Goal: Task Accomplishment & Management: Complete application form

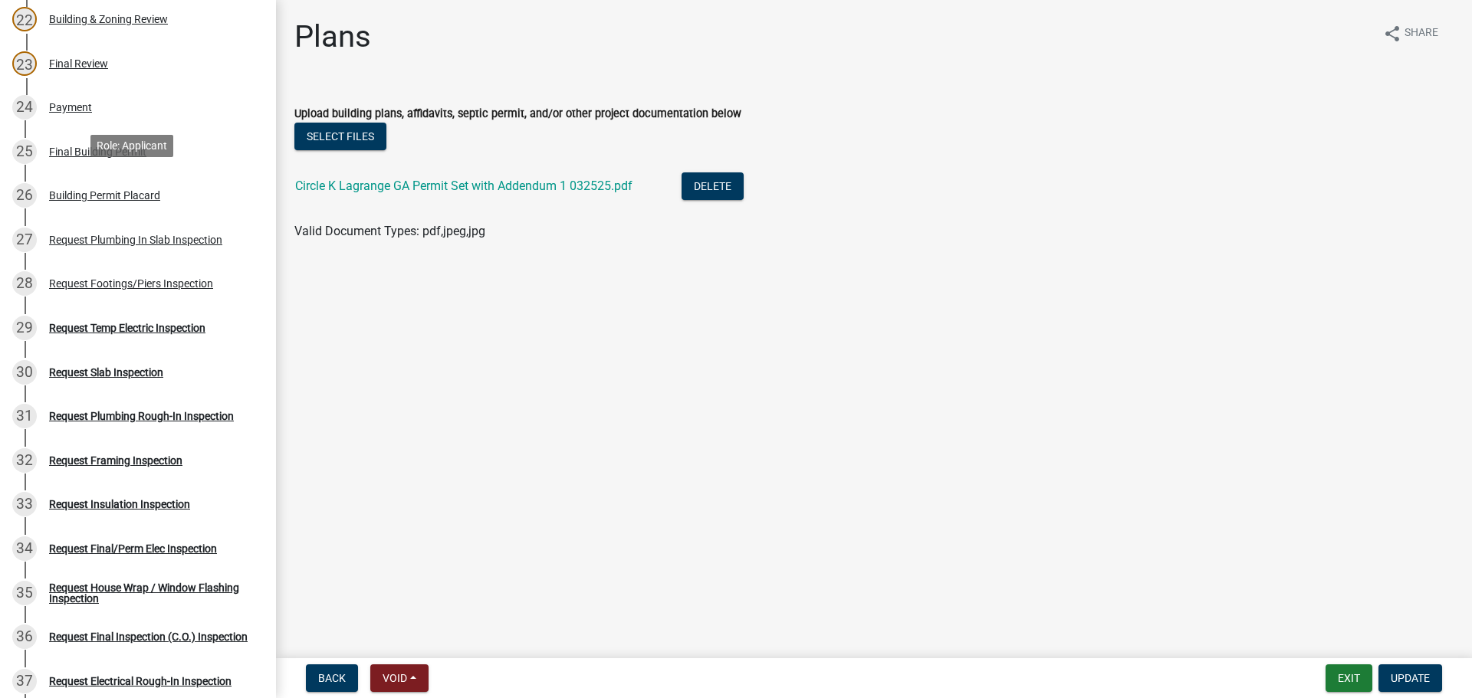
scroll to position [1150, 0]
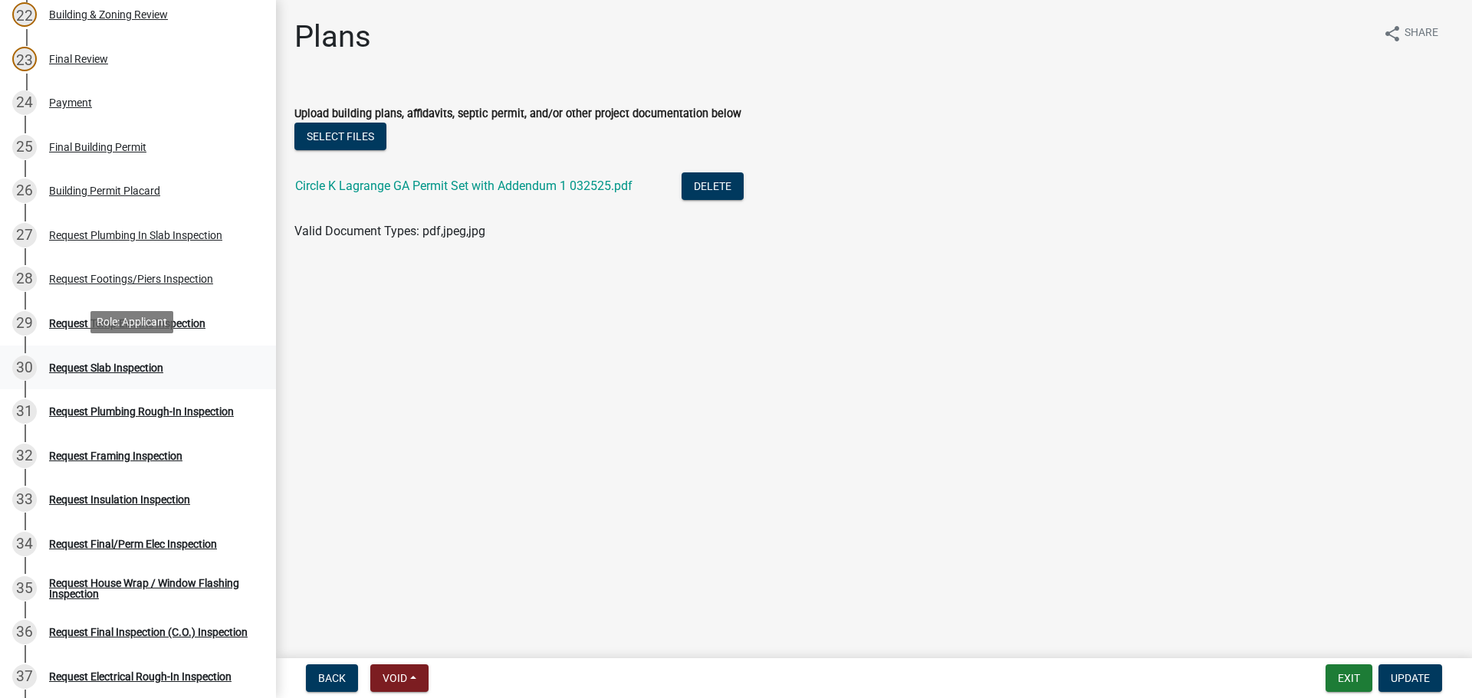
click at [143, 363] on div "Request Slab Inspection" at bounding box center [106, 368] width 114 height 11
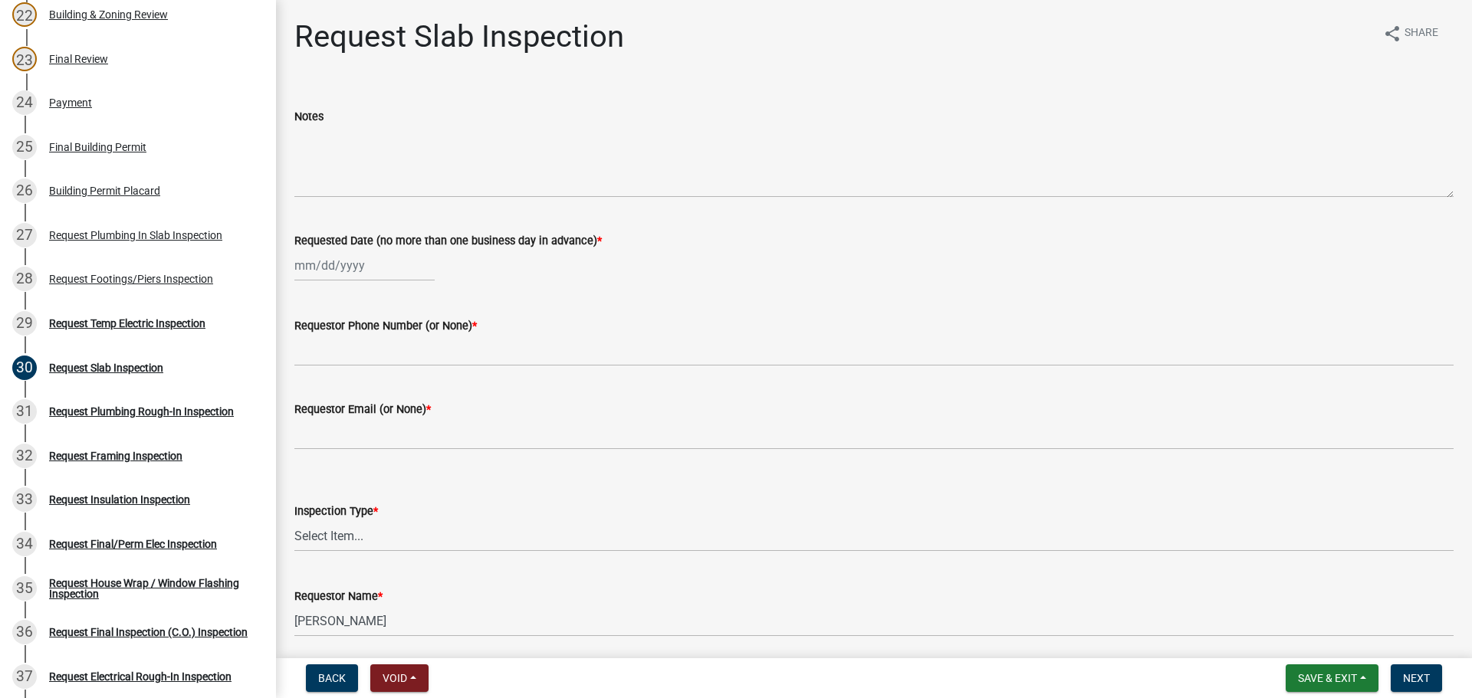
select select "8"
select select "2025"
click at [338, 268] on div "Jan Feb Mar Apr May Jun Jul Aug Sep Oct Nov Dec 1525 1526 1527 1528 1529 1530 1…" at bounding box center [364, 265] width 140 height 31
click at [392, 411] on div "21" at bounding box center [383, 421] width 25 height 25
type input "08/21/2025"
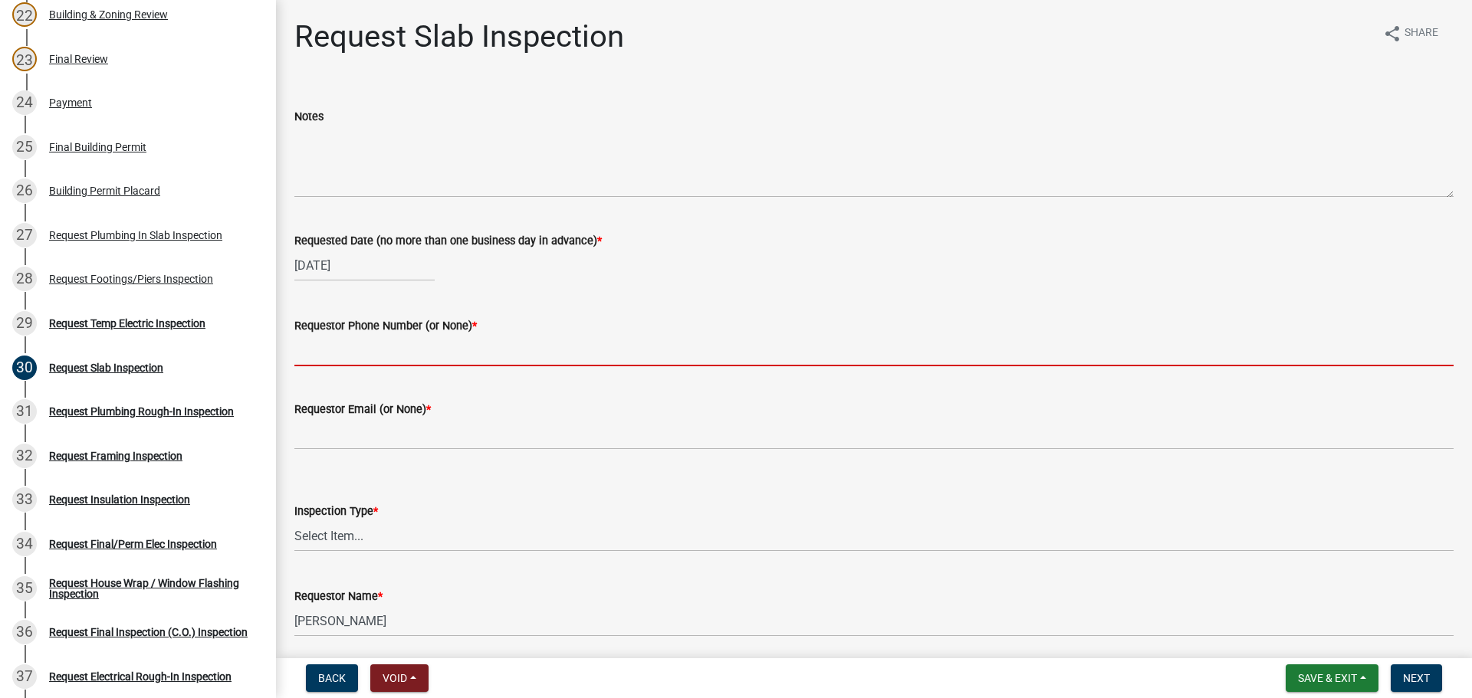
click at [411, 340] on input "Requestor Phone Number (or None) *" at bounding box center [873, 350] width 1159 height 31
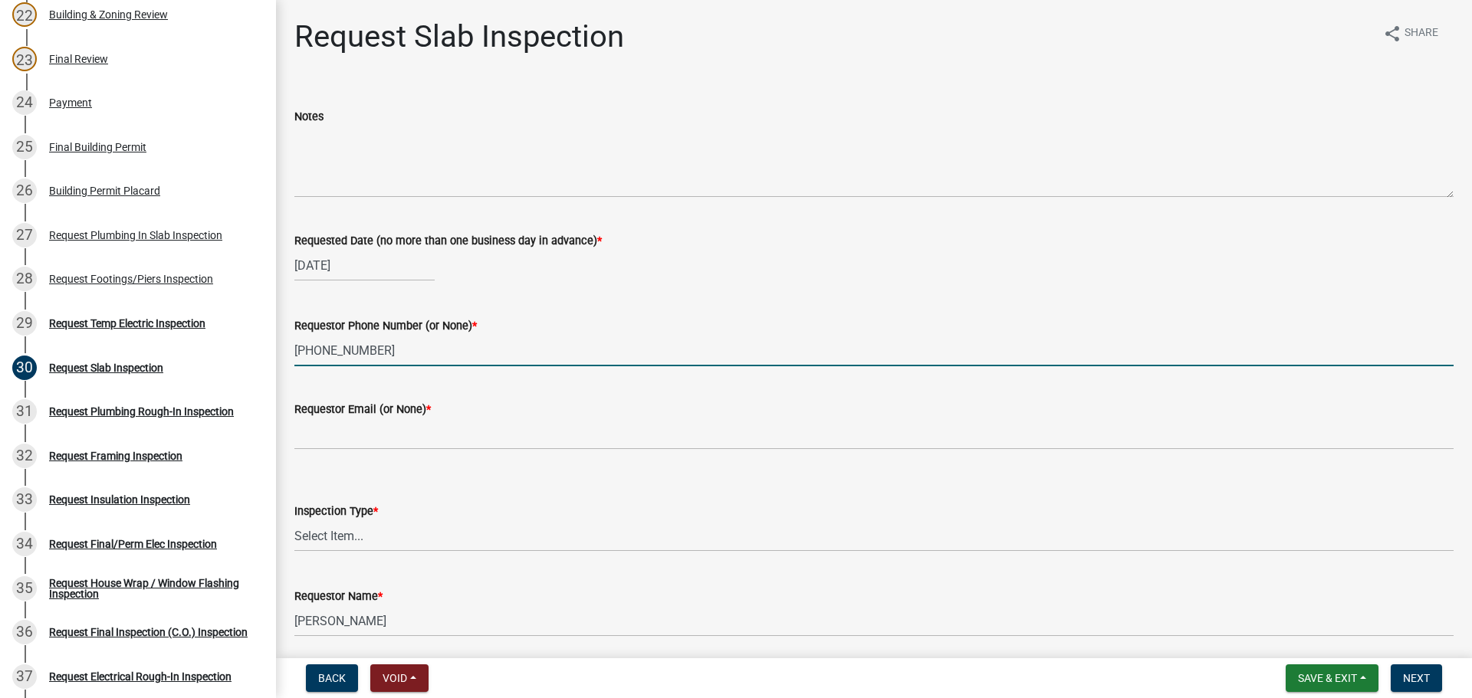
type input "606-875-5049"
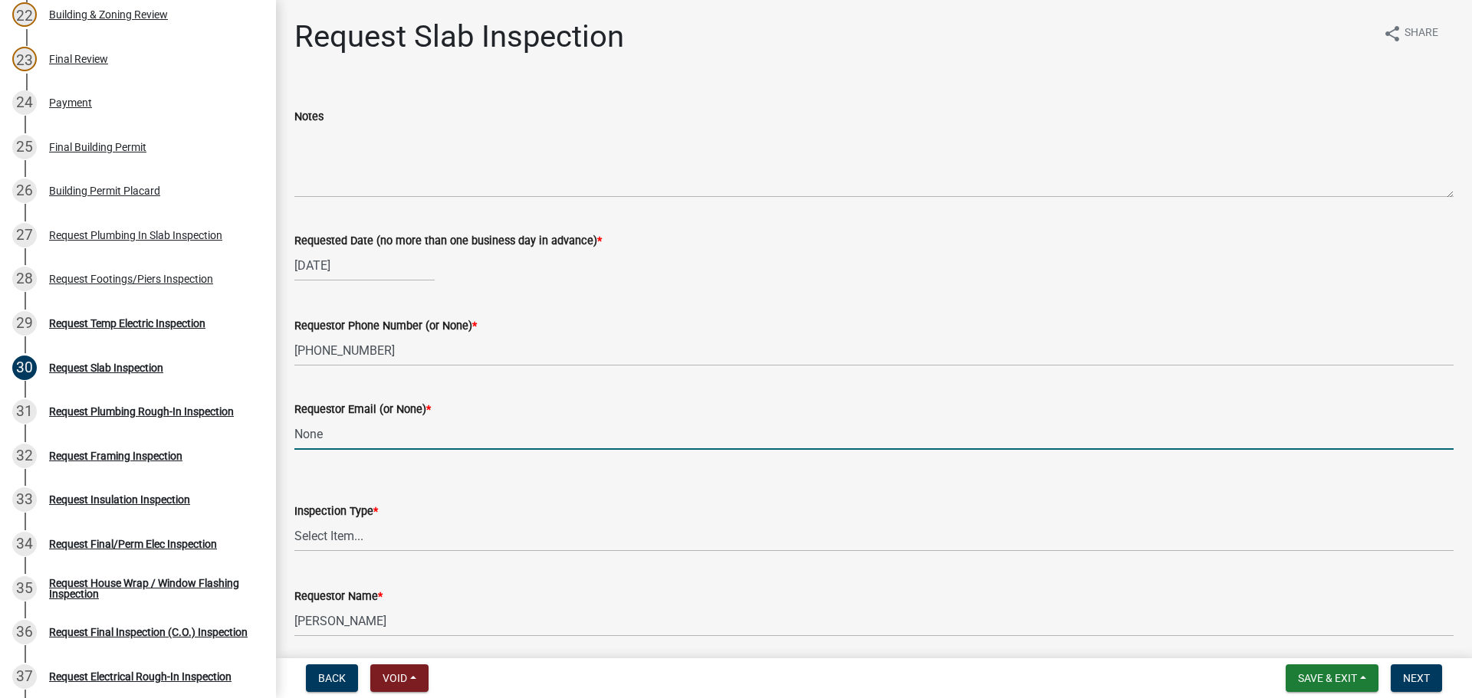
type input "None"
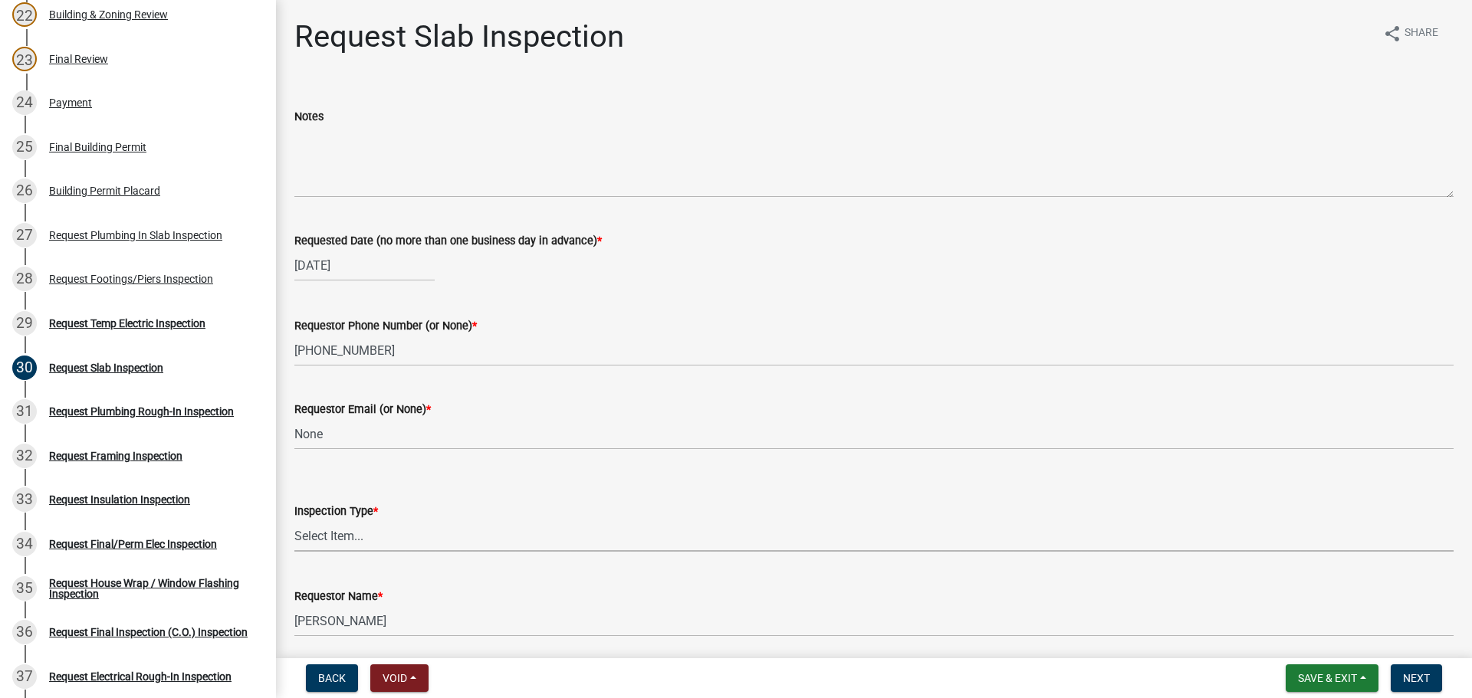
click at [352, 545] on select "Select Item... Slab" at bounding box center [873, 535] width 1159 height 31
click at [294, 520] on select "Select Item... Slab" at bounding box center [873, 535] width 1159 height 31
select select "ab79e0bf-6fbf-48c6-834d-2adc4864fc5e"
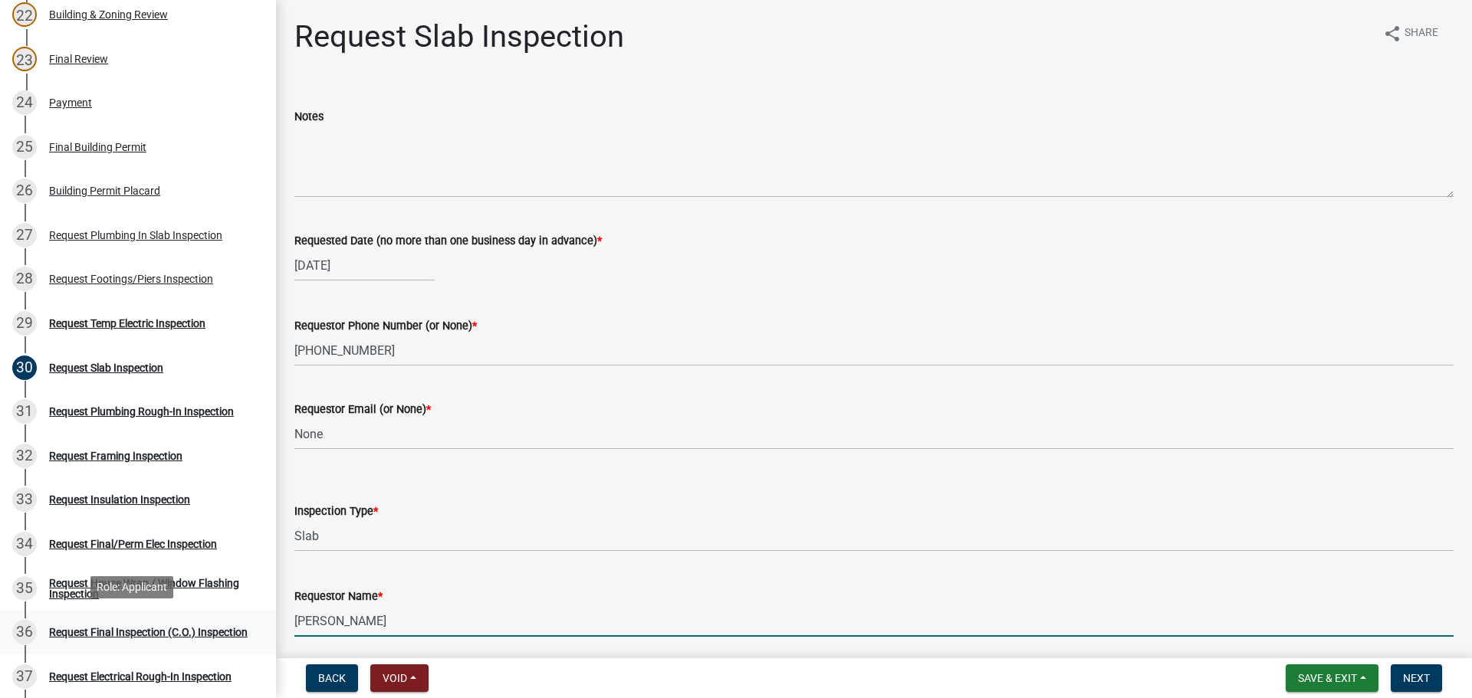
drag, startPoint x: 400, startPoint y: 622, endPoint x: 0, endPoint y: 612, distance: 400.3
click at [0, 611] on div "Step 3. Building Permit BP-2025-2046 Edit View Summary Notes Show emails 1 Intr…" at bounding box center [736, 349] width 1472 height 698
type input "Kirby Cordell"
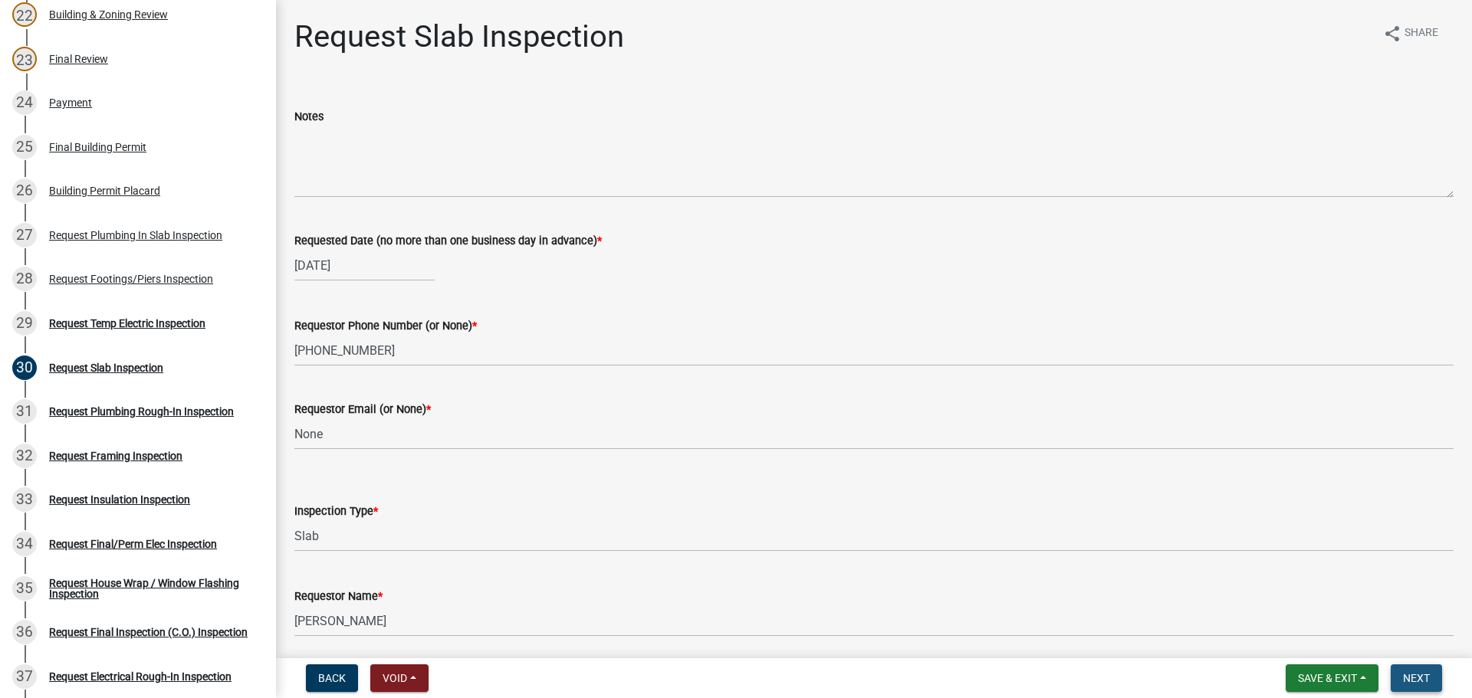
click at [1417, 675] on span "Next" at bounding box center [1416, 678] width 27 height 12
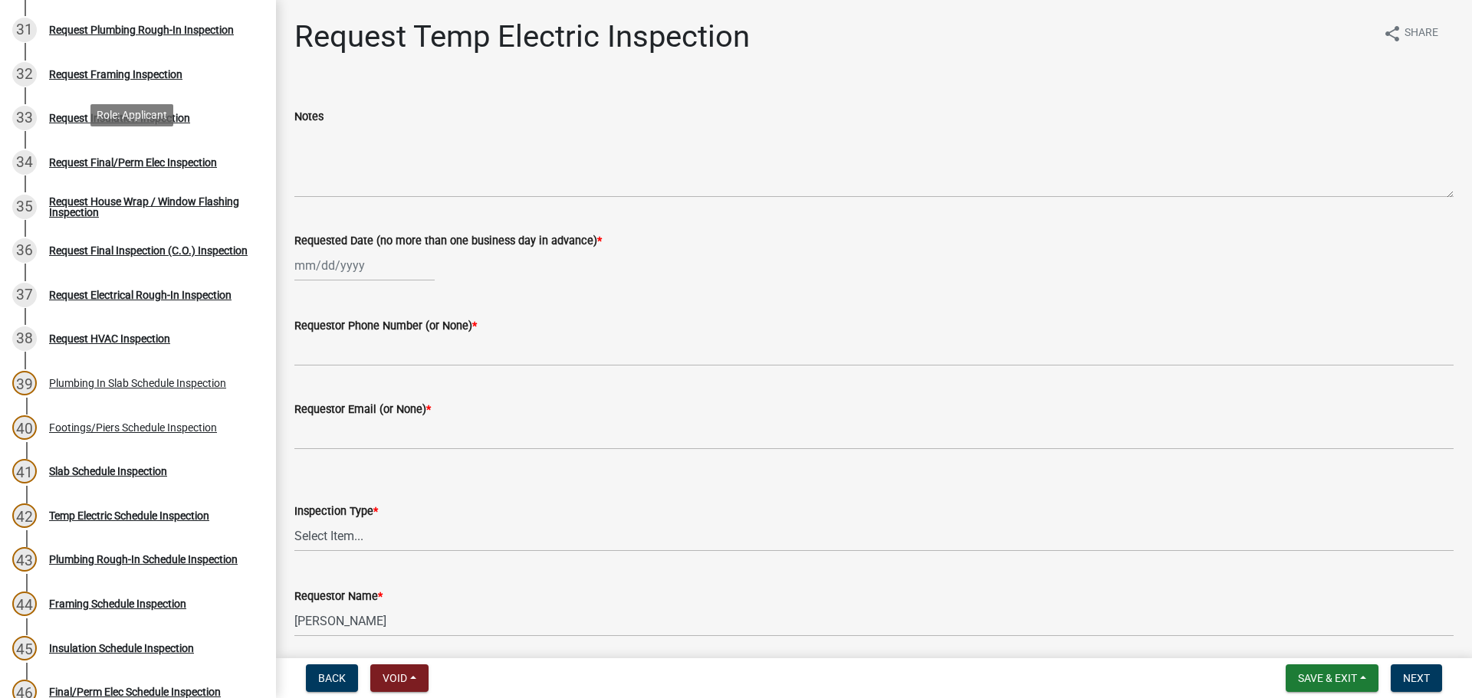
scroll to position [1533, 0]
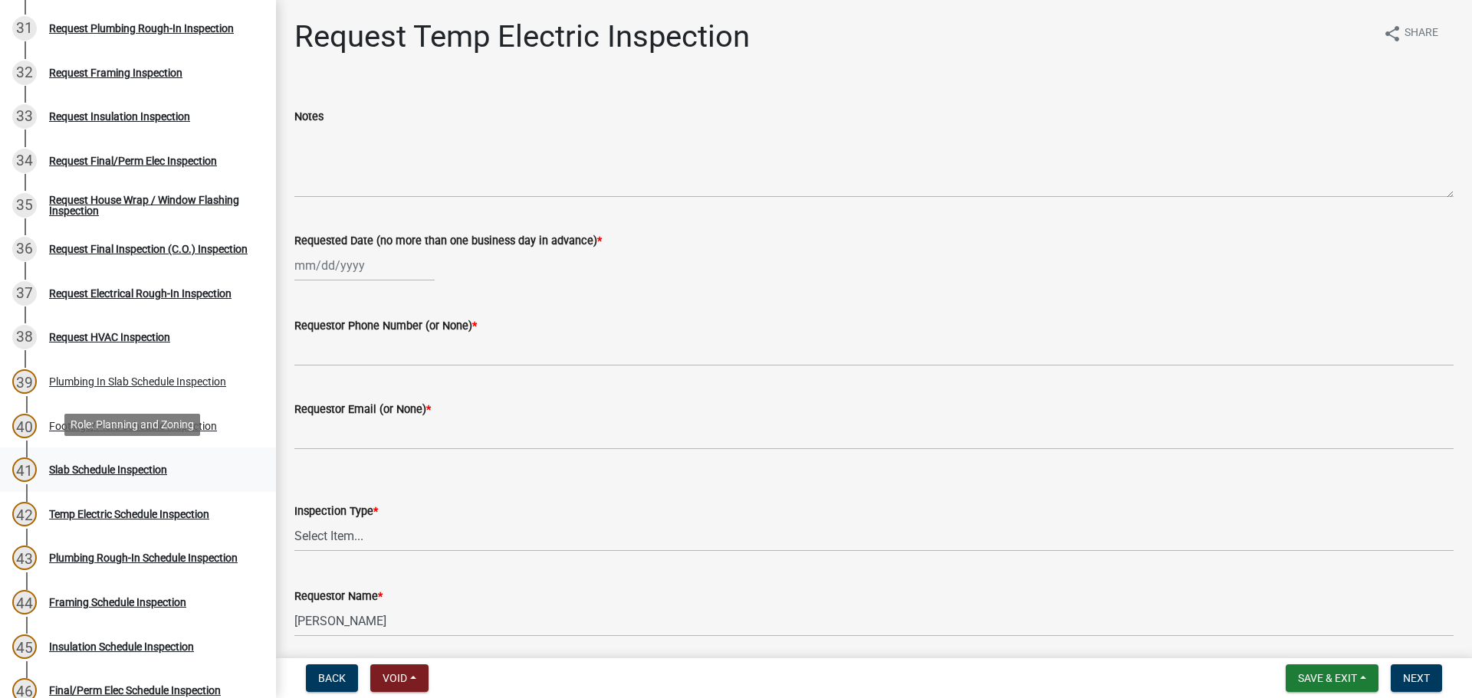
click at [155, 474] on div "41 Slab Schedule Inspection" at bounding box center [131, 470] width 239 height 25
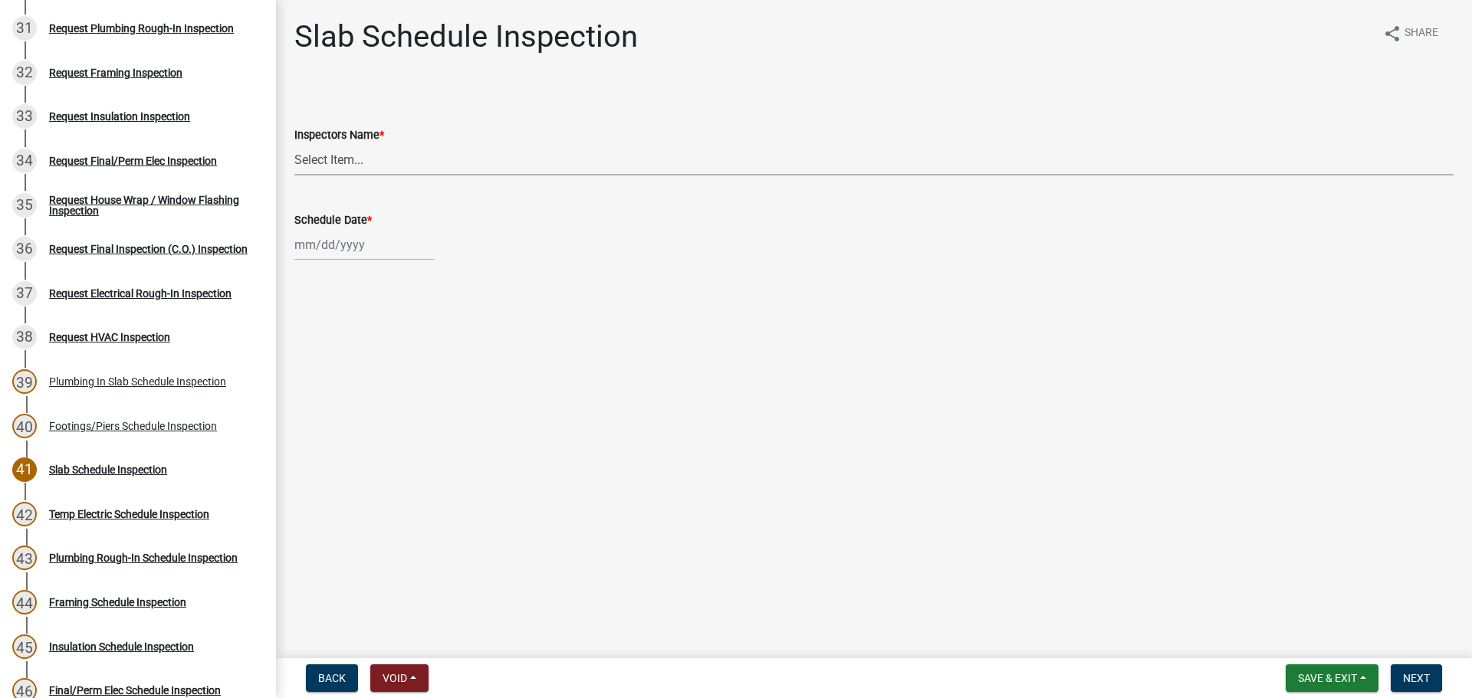
click at [358, 153] on select "Select Item... whuff (William Huff) drichardson (Douglas Richardson) knorred (K…" at bounding box center [873, 159] width 1159 height 31
select select "a5a5a9dc-14a5-4192-801a-4b6ec73e6000"
click at [294, 144] on select "Select Item... whuff (William Huff) drichardson (Douglas Richardson) knorred (K…" at bounding box center [873, 159] width 1159 height 31
click at [343, 245] on div at bounding box center [364, 244] width 140 height 31
select select "8"
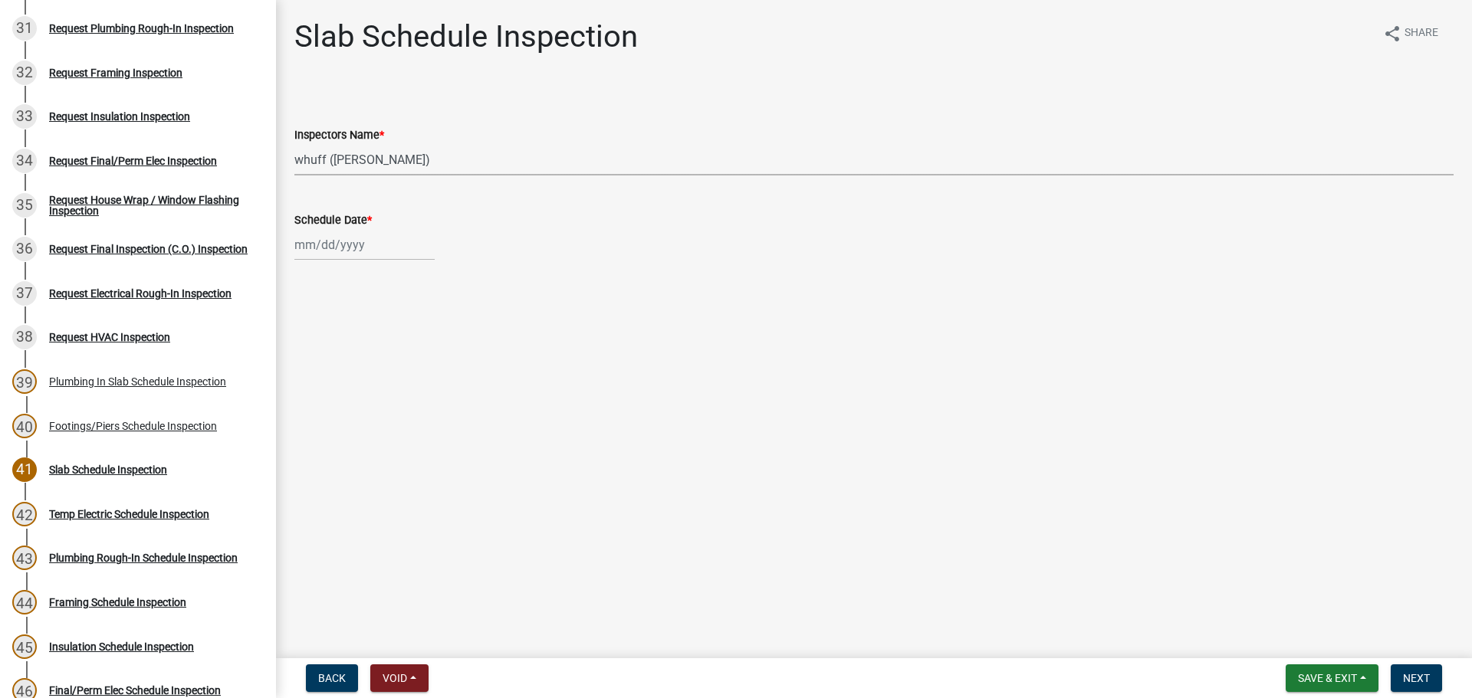
select select "2025"
click at [376, 392] on div "21" at bounding box center [383, 400] width 25 height 25
type input "08/21/2025"
drag, startPoint x: 862, startPoint y: 451, endPoint x: 907, endPoint y: 458, distance: 44.9
click at [872, 452] on main "Slab Schedule Inspection share Share Inspectors Name * Select Item... whuff (Wi…" at bounding box center [874, 326] width 1196 height 652
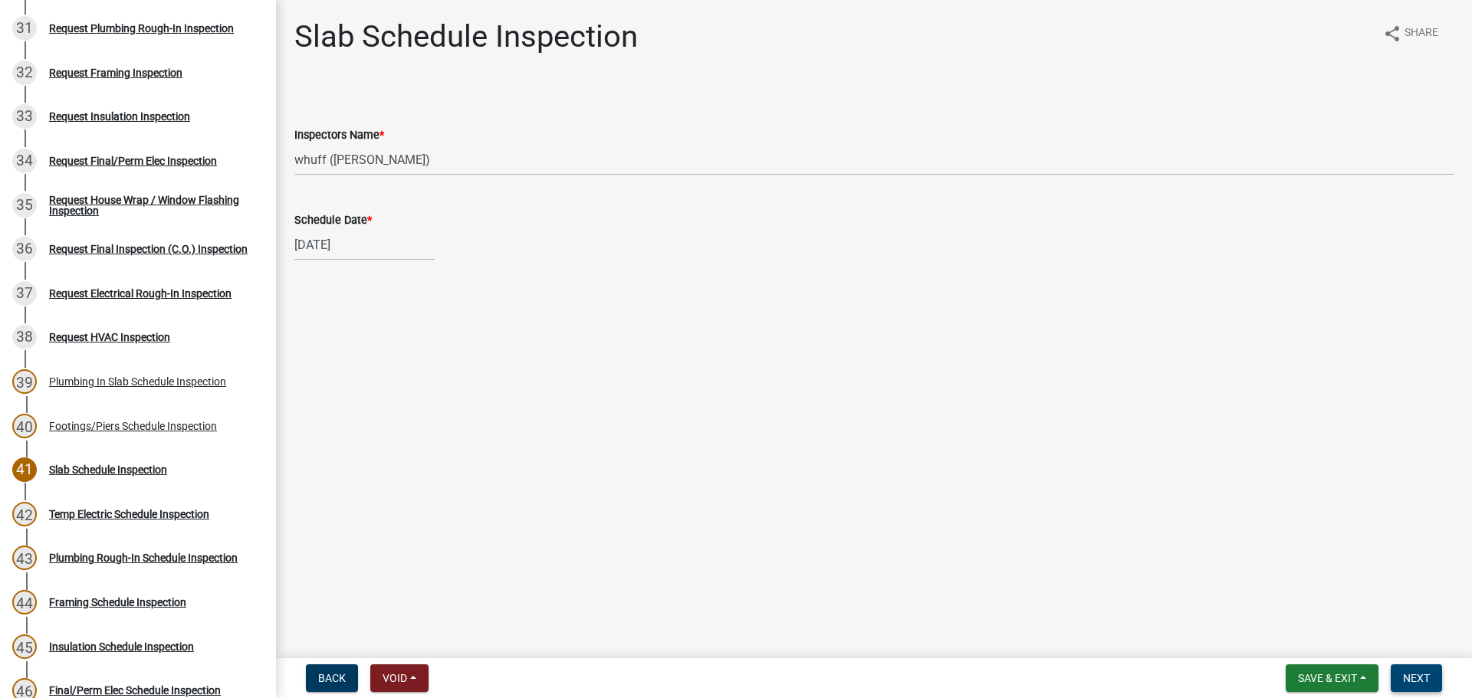
click at [1415, 680] on span "Next" at bounding box center [1416, 678] width 27 height 12
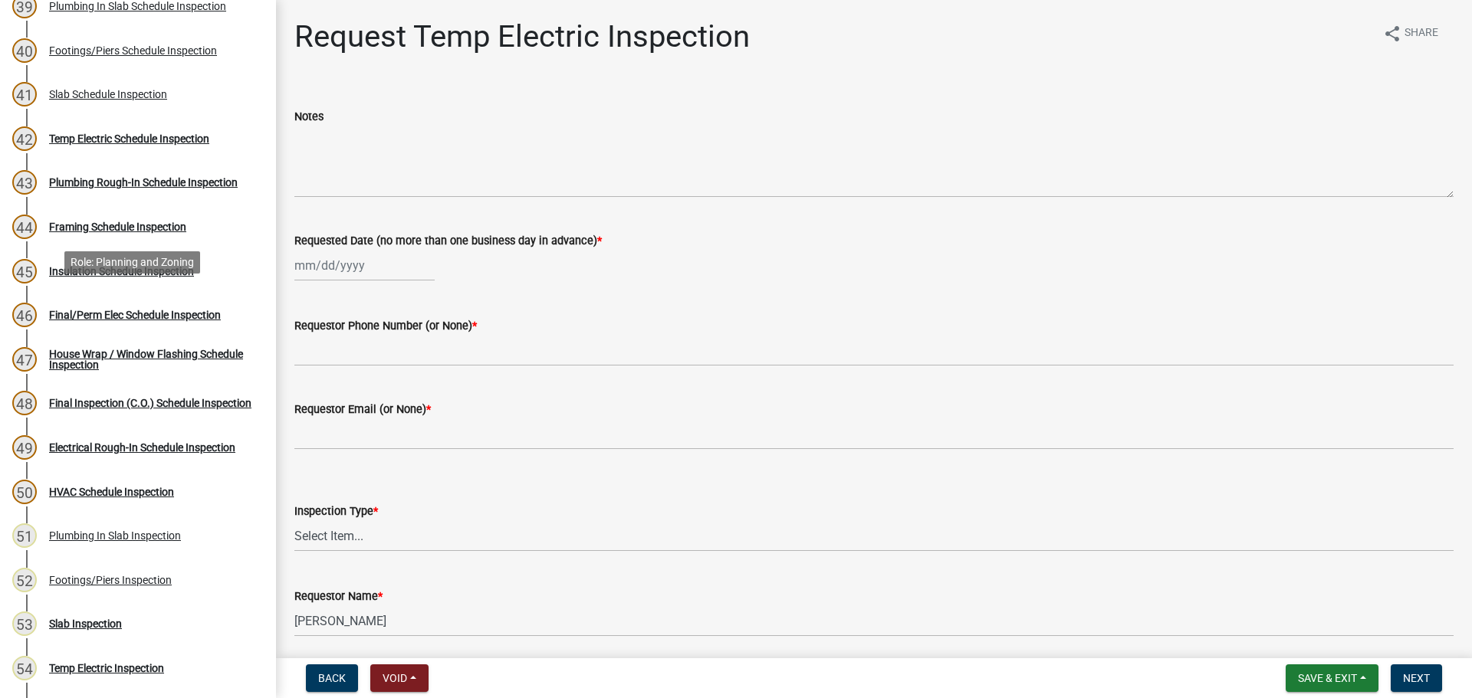
scroll to position [1916, 0]
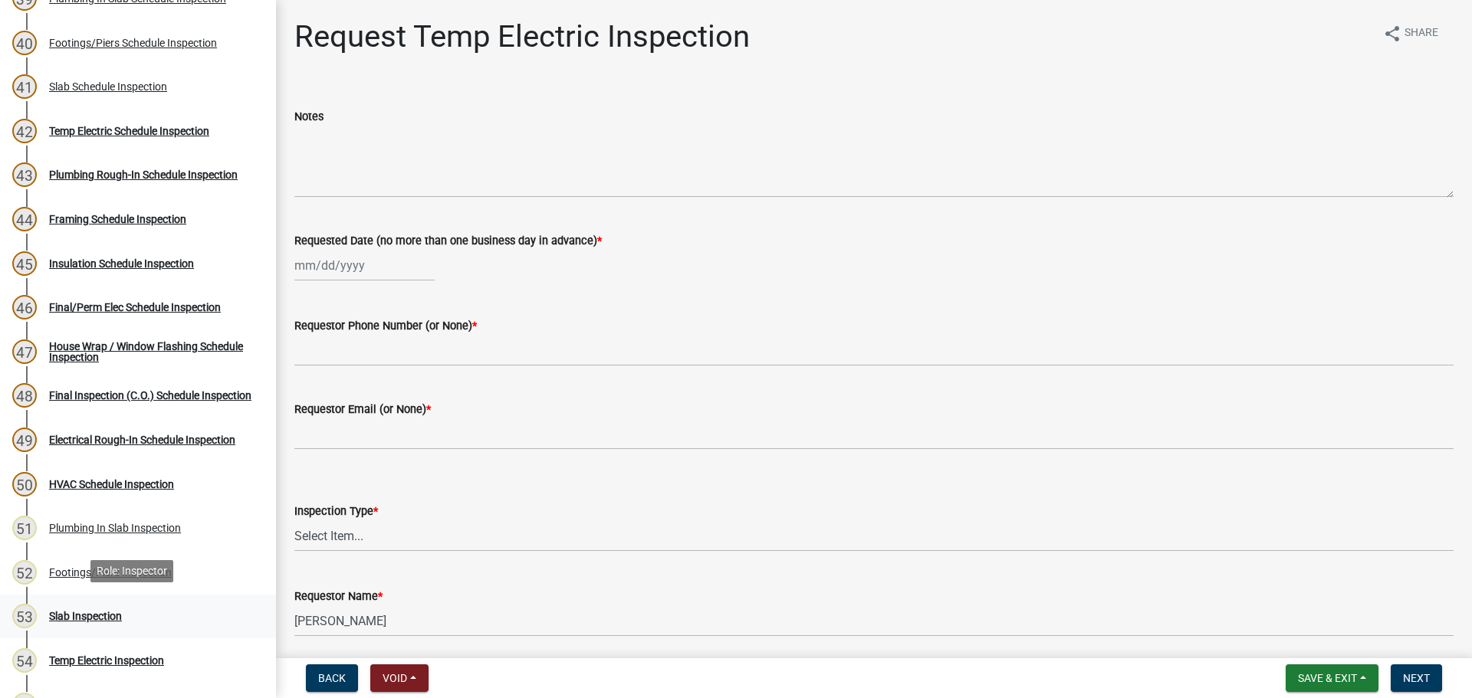
click at [110, 604] on div "53 Slab Inspection" at bounding box center [131, 616] width 239 height 25
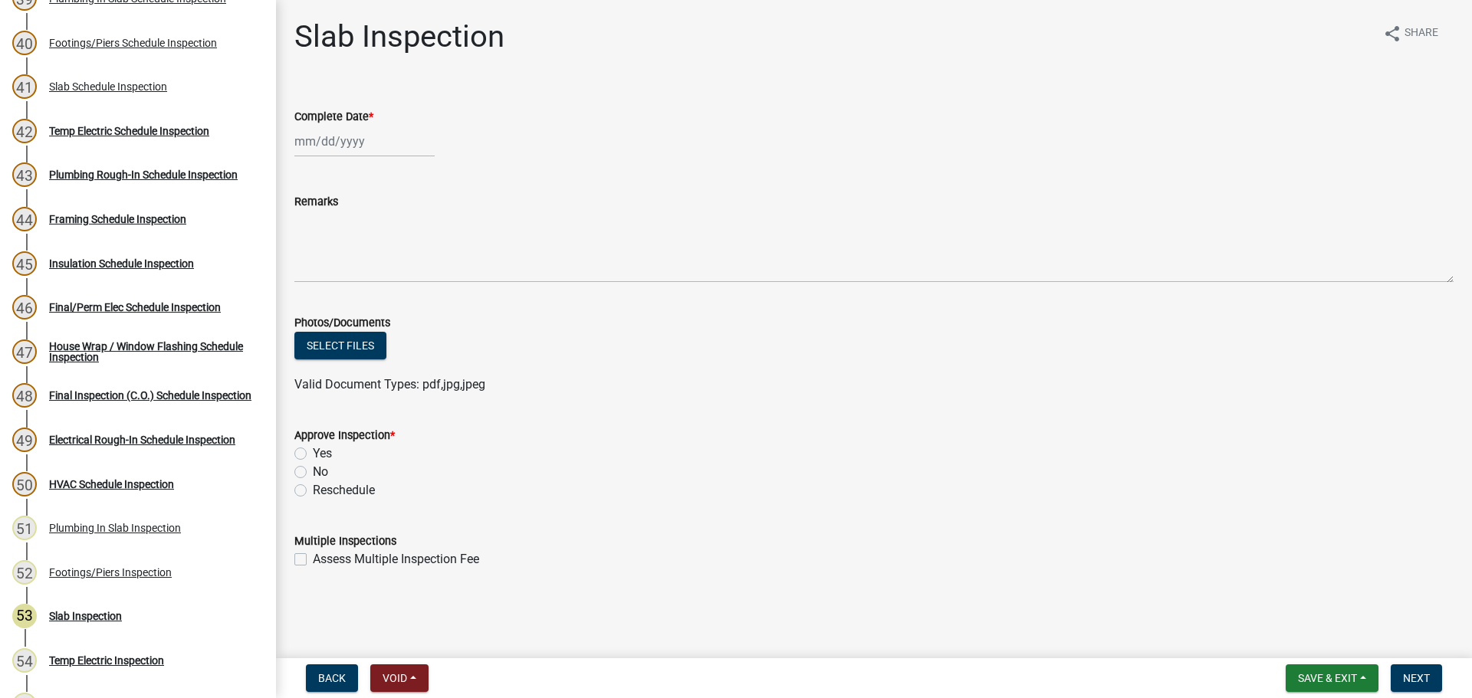
select select "8"
select select "2025"
click at [332, 136] on div "Jan Feb Mar Apr May Jun Jul Aug Sep Oct Nov Dec 1525 1526 1527 1528 1529 1530 1…" at bounding box center [364, 141] width 140 height 31
click at [387, 294] on div "21" at bounding box center [383, 296] width 25 height 25
type input "08/21/2025"
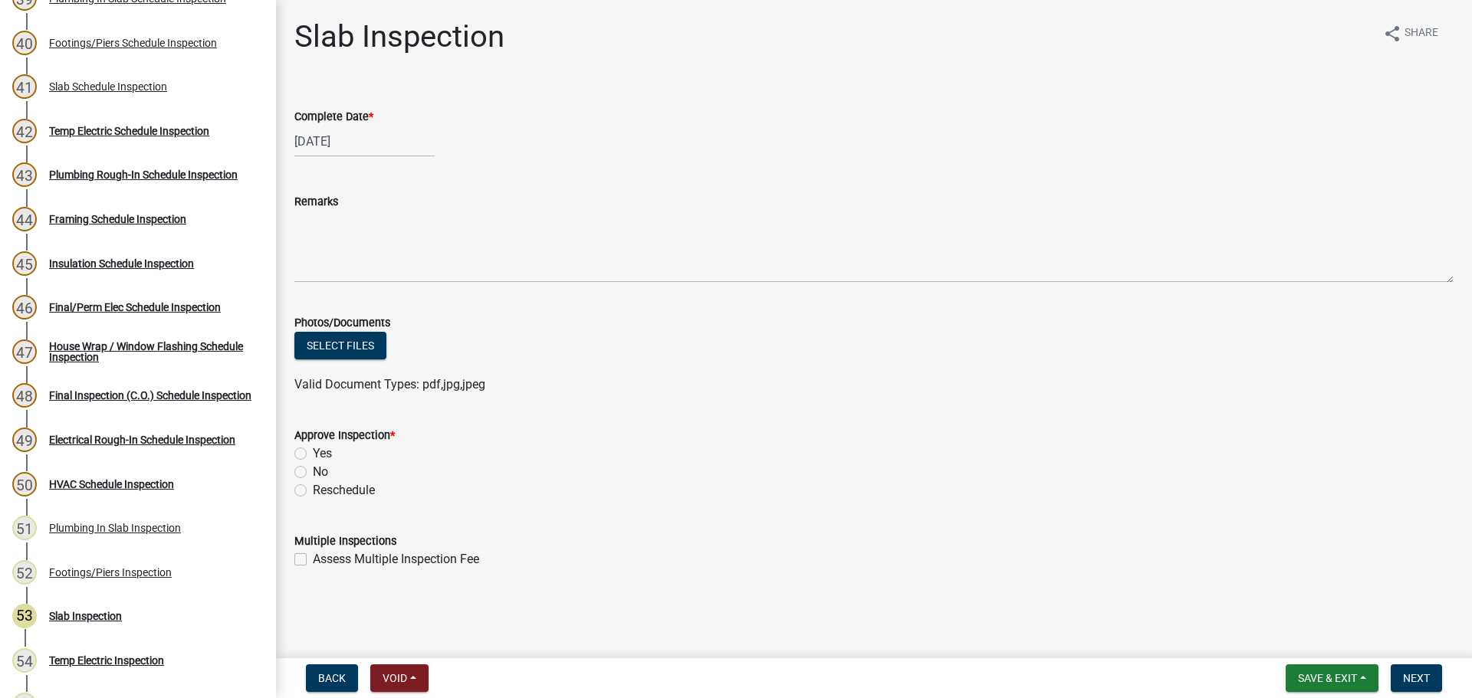
drag, startPoint x: 320, startPoint y: 451, endPoint x: 431, endPoint y: 271, distance: 210.6
click at [320, 450] on label "Yes" at bounding box center [322, 454] width 19 height 18
click at [320, 450] on input "Yes" at bounding box center [318, 450] width 10 height 10
radio input "true"
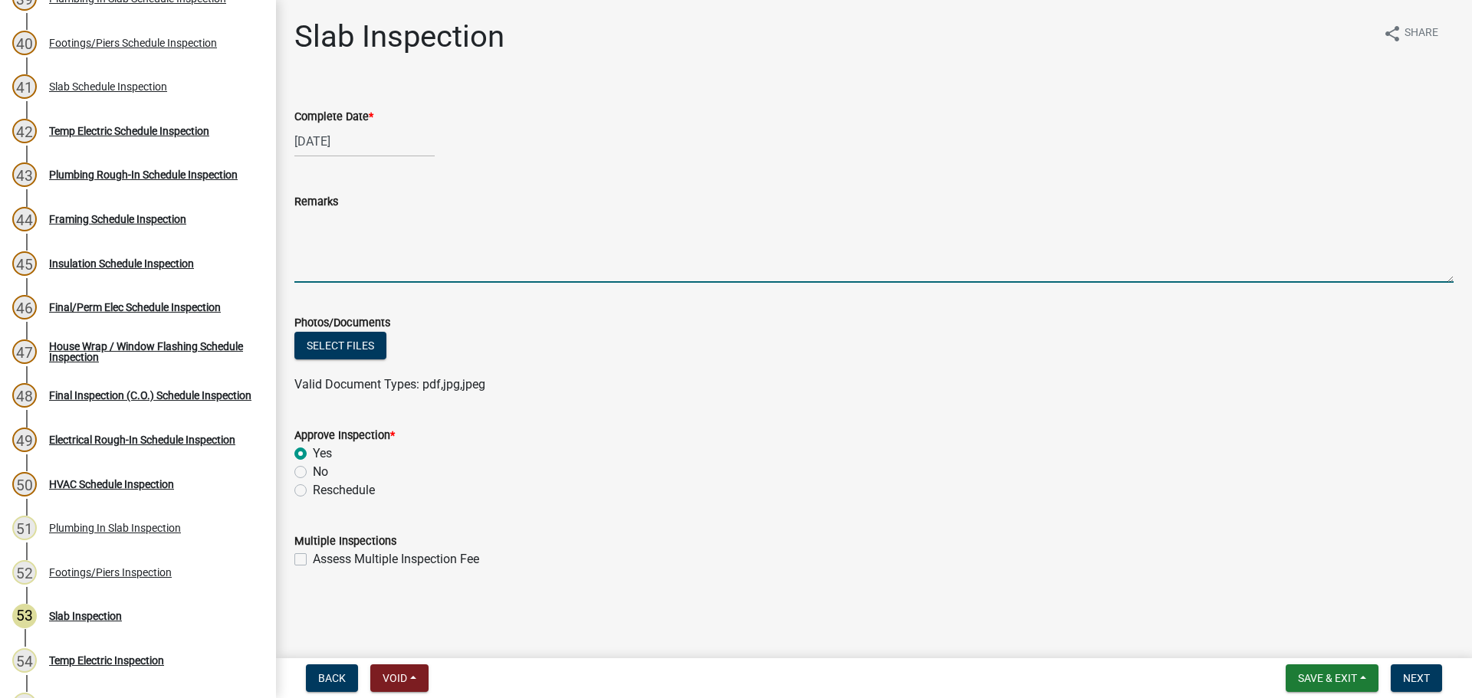
click at [435, 217] on textarea "Remarks" at bounding box center [873, 247] width 1159 height 72
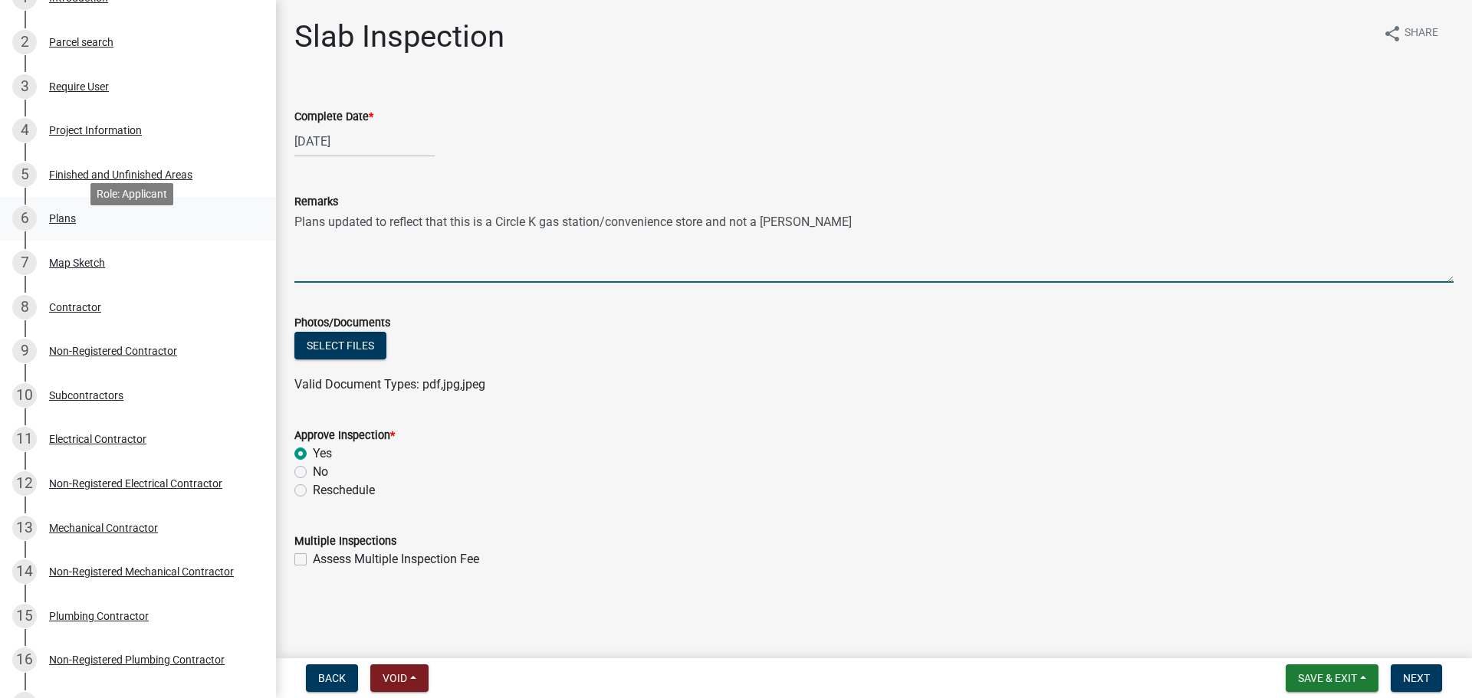
scroll to position [77, 0]
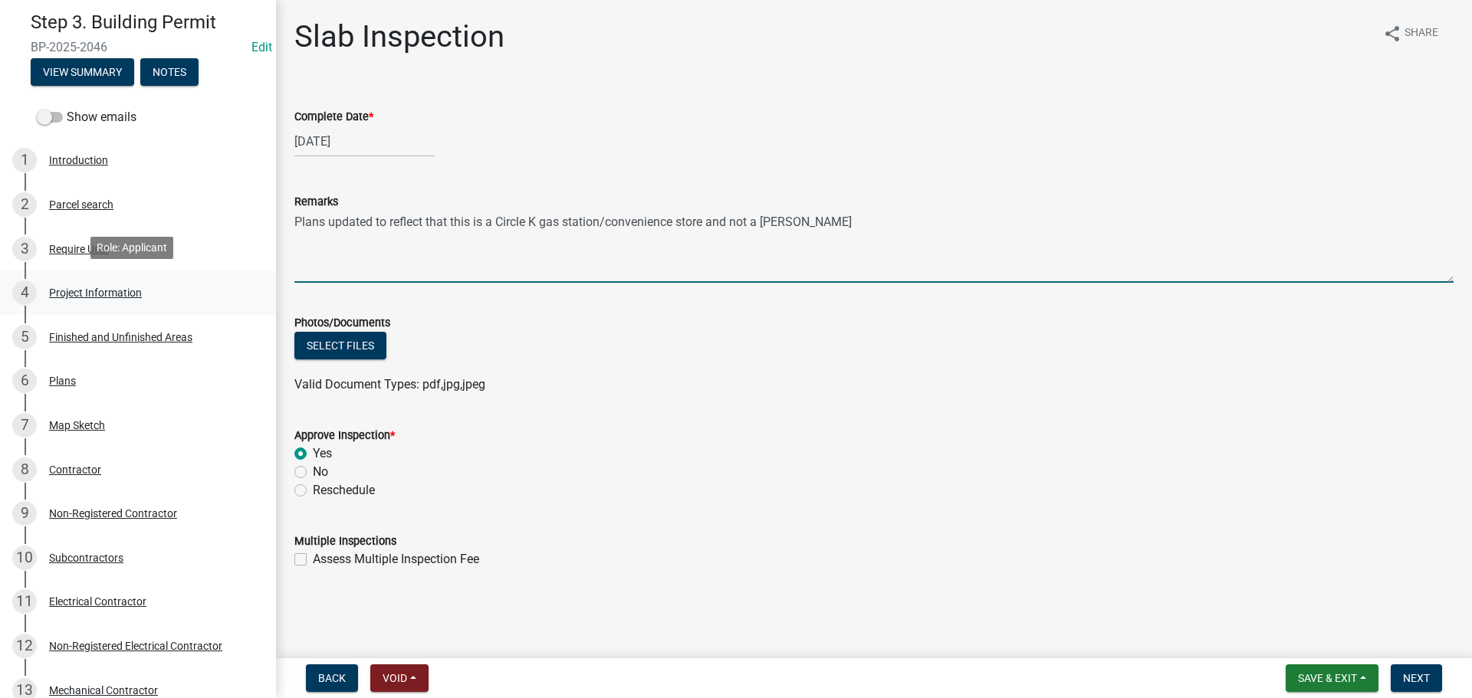
type textarea "Plans updated to reflect that this is a Circle K gas station/convenience store …"
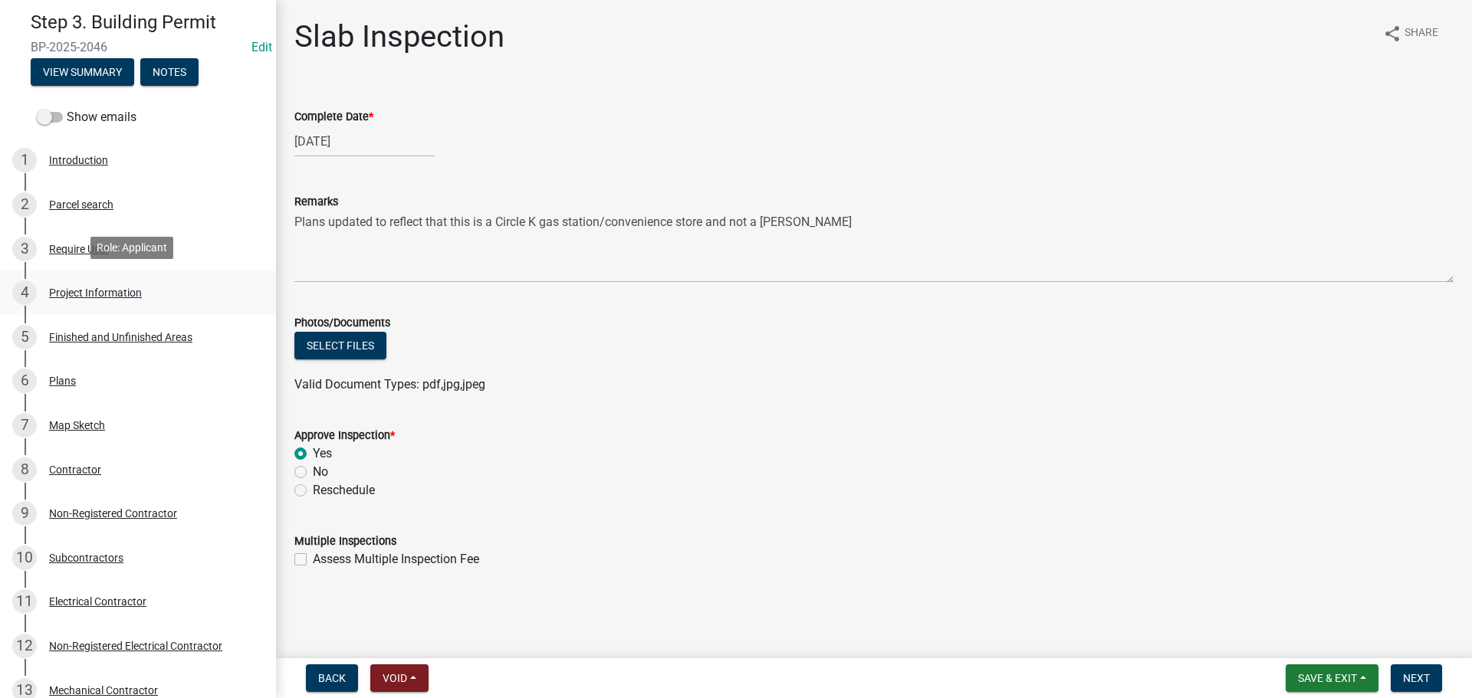
click at [103, 287] on div "Project Information" at bounding box center [95, 292] width 93 height 11
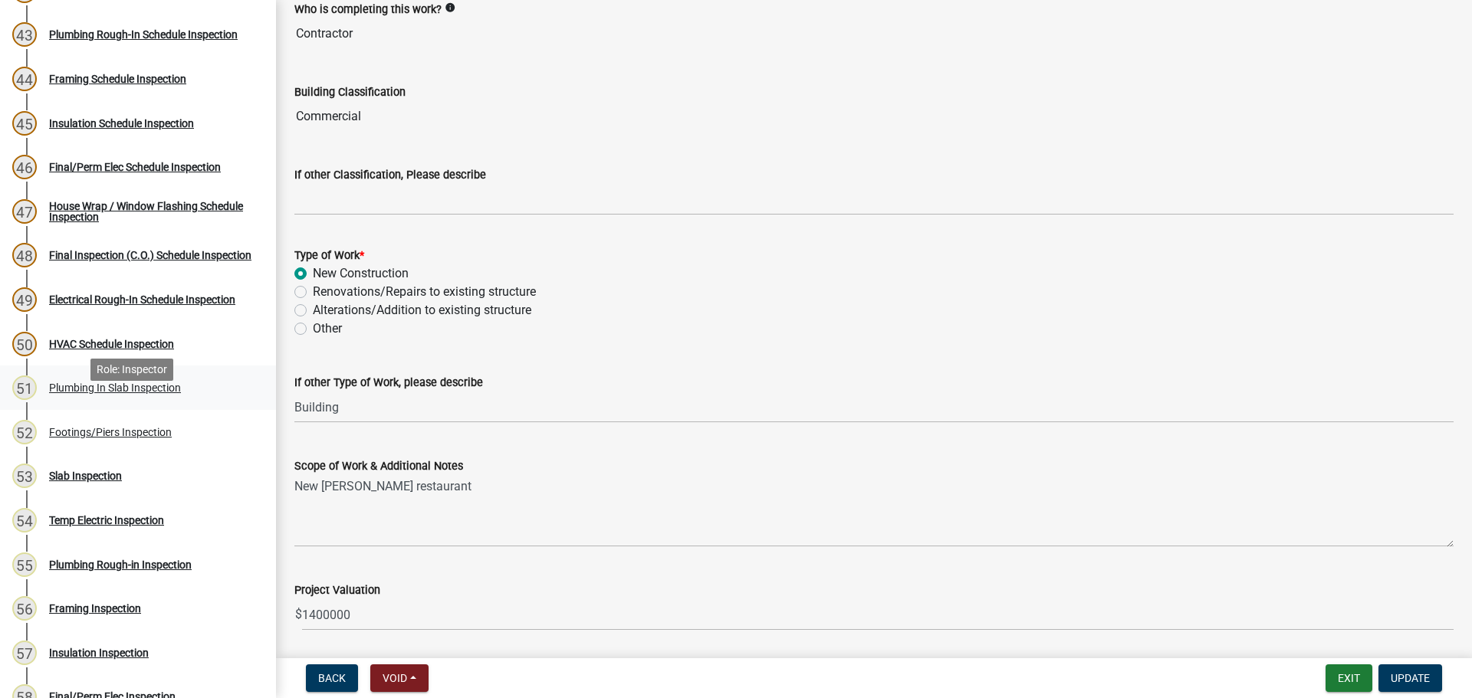
scroll to position [2070, 0]
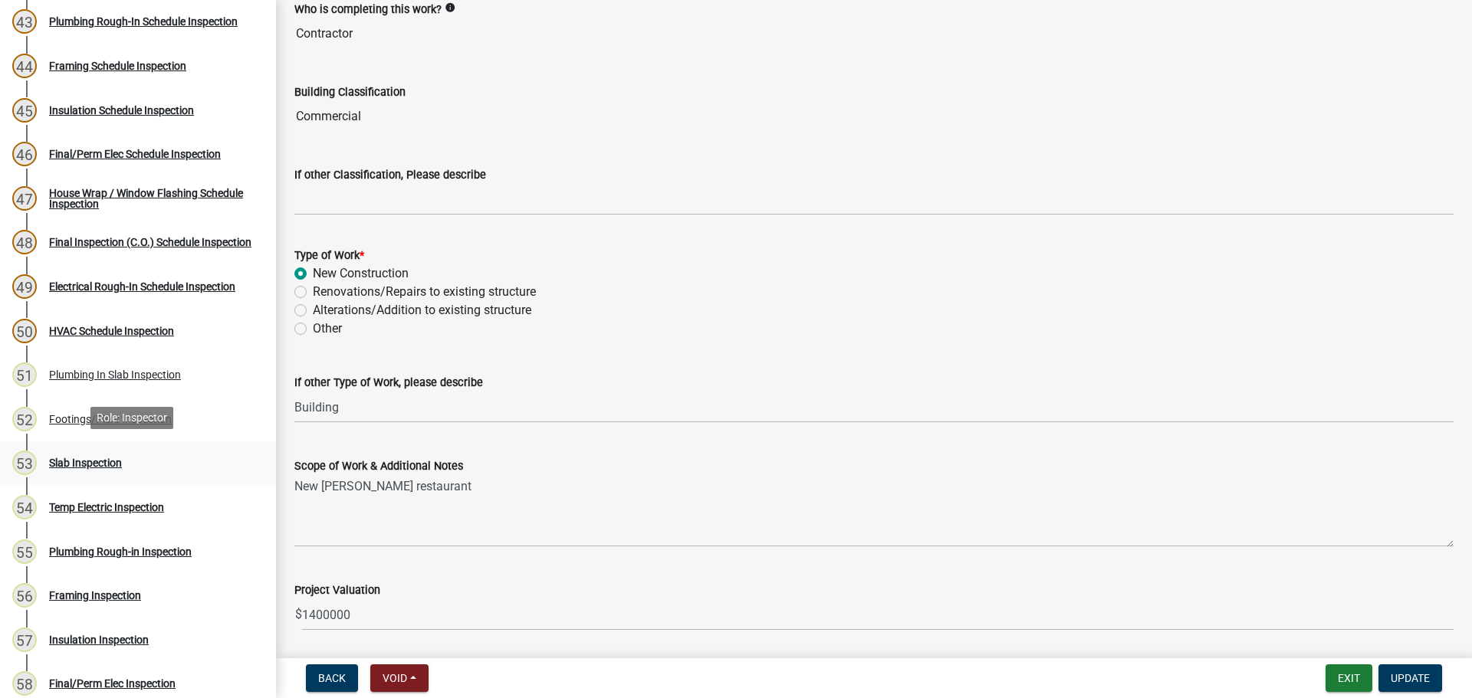
click at [83, 470] on div "53 Slab Inspection" at bounding box center [131, 463] width 239 height 25
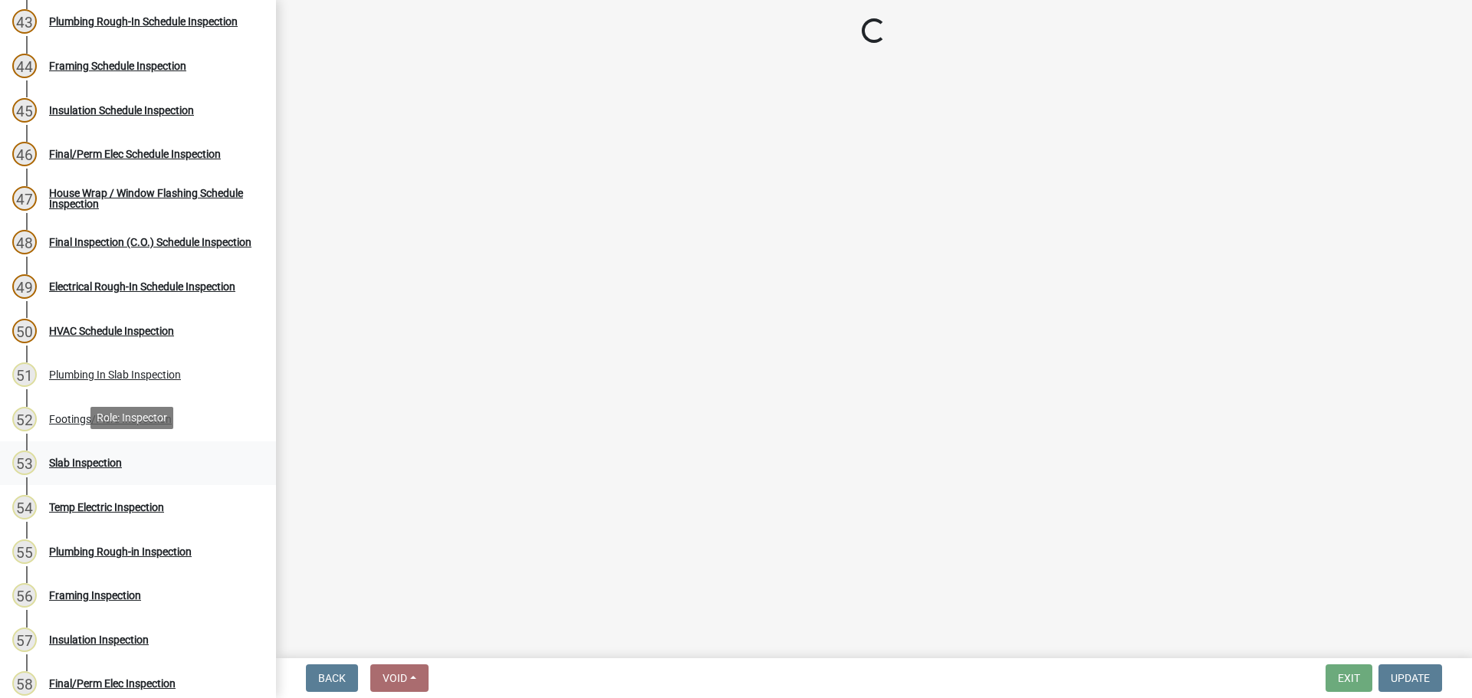
scroll to position [0, 0]
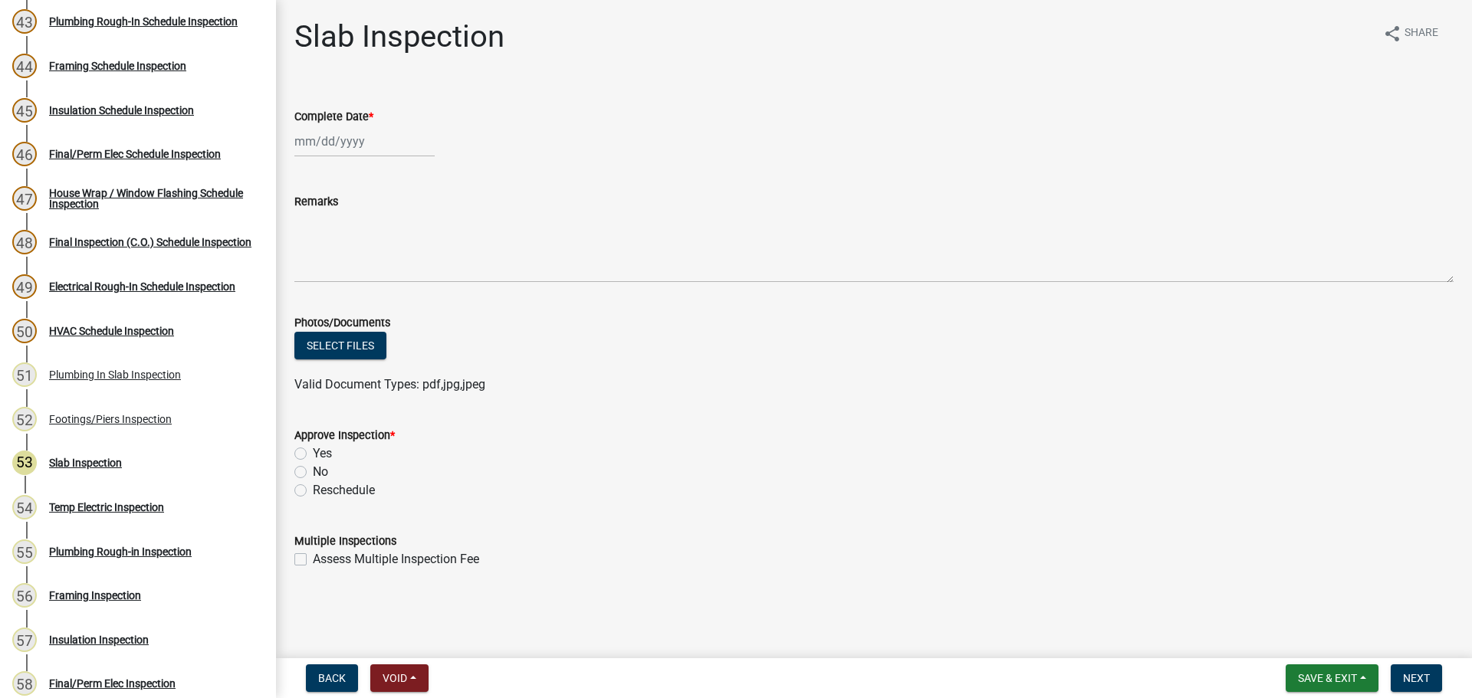
select select "8"
select select "2025"
click at [358, 142] on div "Jan Feb Mar Apr May Jun Jul Aug Sep Oct Nov Dec 1525 1526 1527 1528 1529 1530 1…" at bounding box center [364, 141] width 140 height 31
click at [380, 296] on div "21" at bounding box center [383, 296] width 25 height 25
type input "08/21/2025"
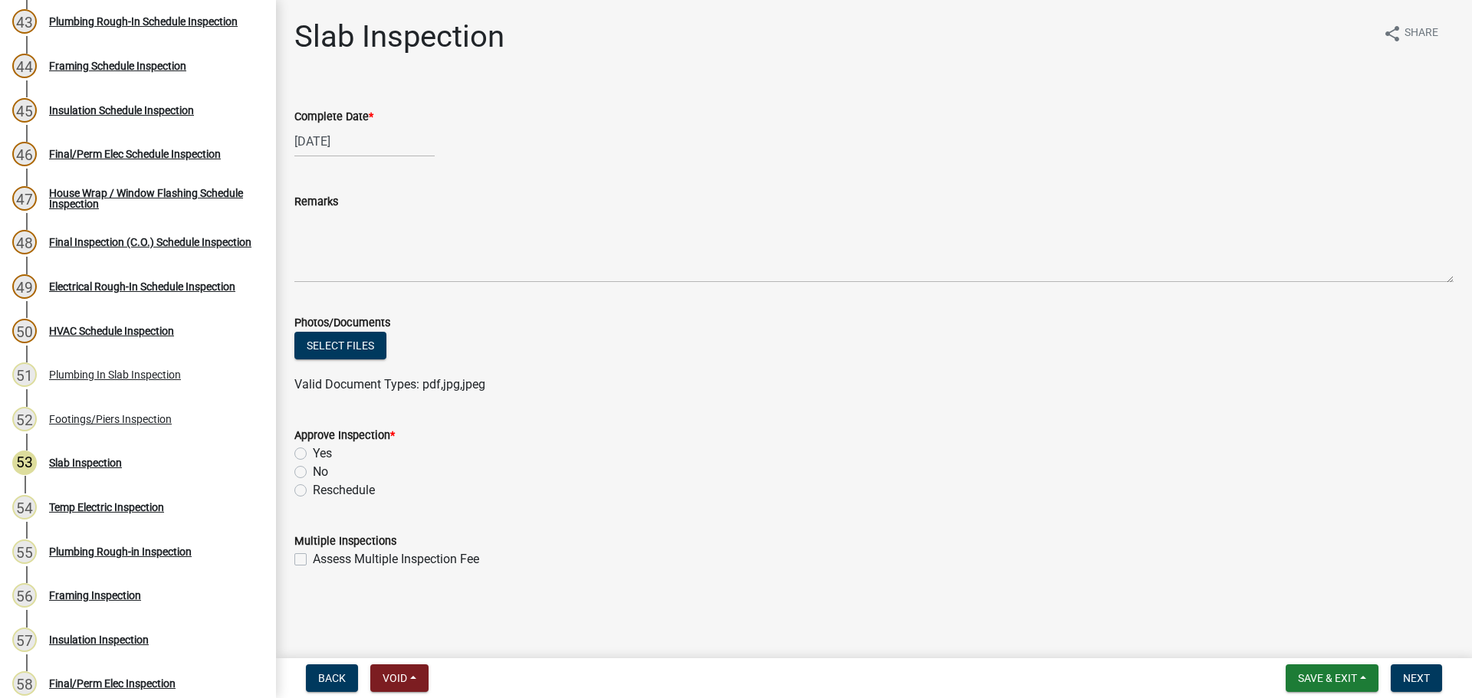
click at [320, 455] on label "Yes" at bounding box center [322, 454] width 19 height 18
click at [320, 455] on input "Yes" at bounding box center [318, 450] width 10 height 10
radio input "true"
click at [954, 422] on form "Approve Inspection * Yes No Reschedule" at bounding box center [873, 454] width 1159 height 92
click at [1200, 363] on div "Select files" at bounding box center [873, 347] width 1159 height 31
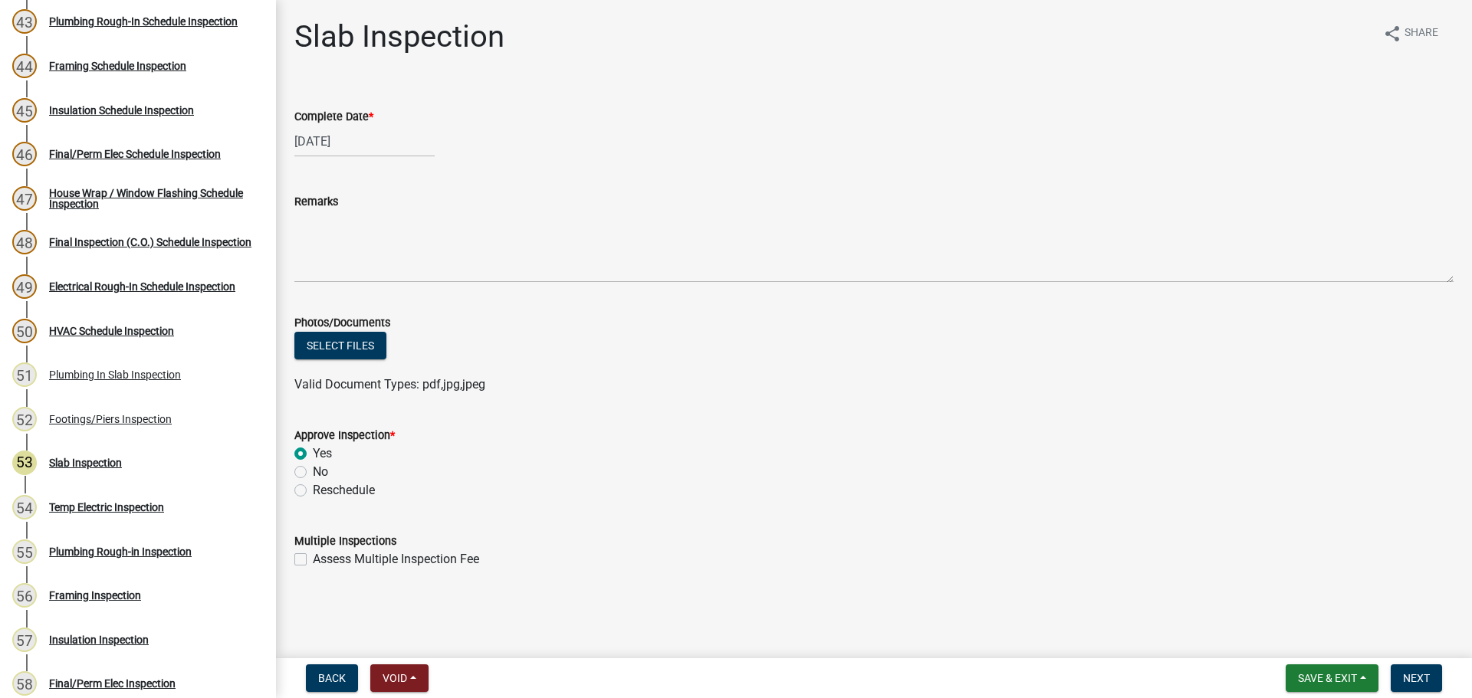
click at [1183, 484] on div "Reschedule" at bounding box center [873, 490] width 1159 height 18
click at [1416, 682] on span "Next" at bounding box center [1416, 678] width 27 height 12
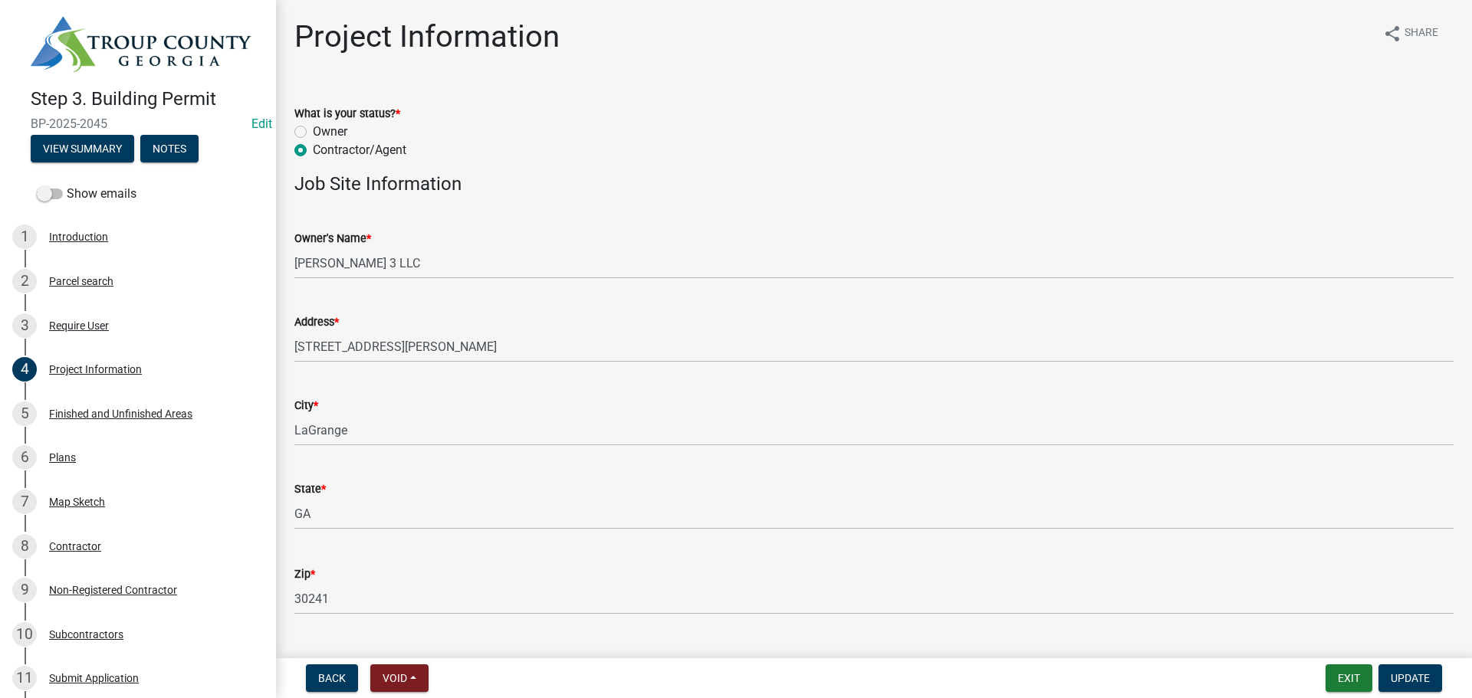
scroll to position [1233, 0]
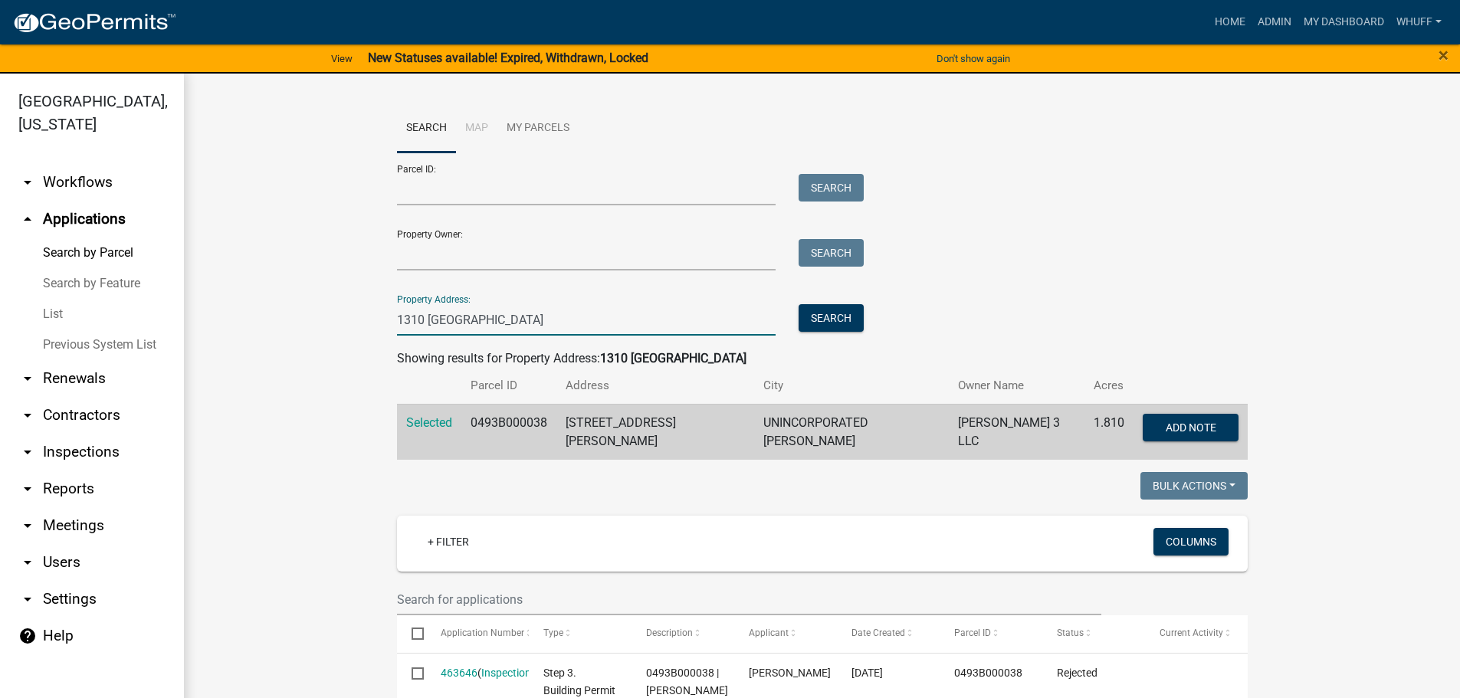
drag, startPoint x: 446, startPoint y: 318, endPoint x: 94, endPoint y: 341, distance: 353.3
click at [102, 336] on div "Troup County, Georgia arrow_drop_down Workflows List arrow_drop_up Applications…" at bounding box center [730, 395] width 1460 height 643
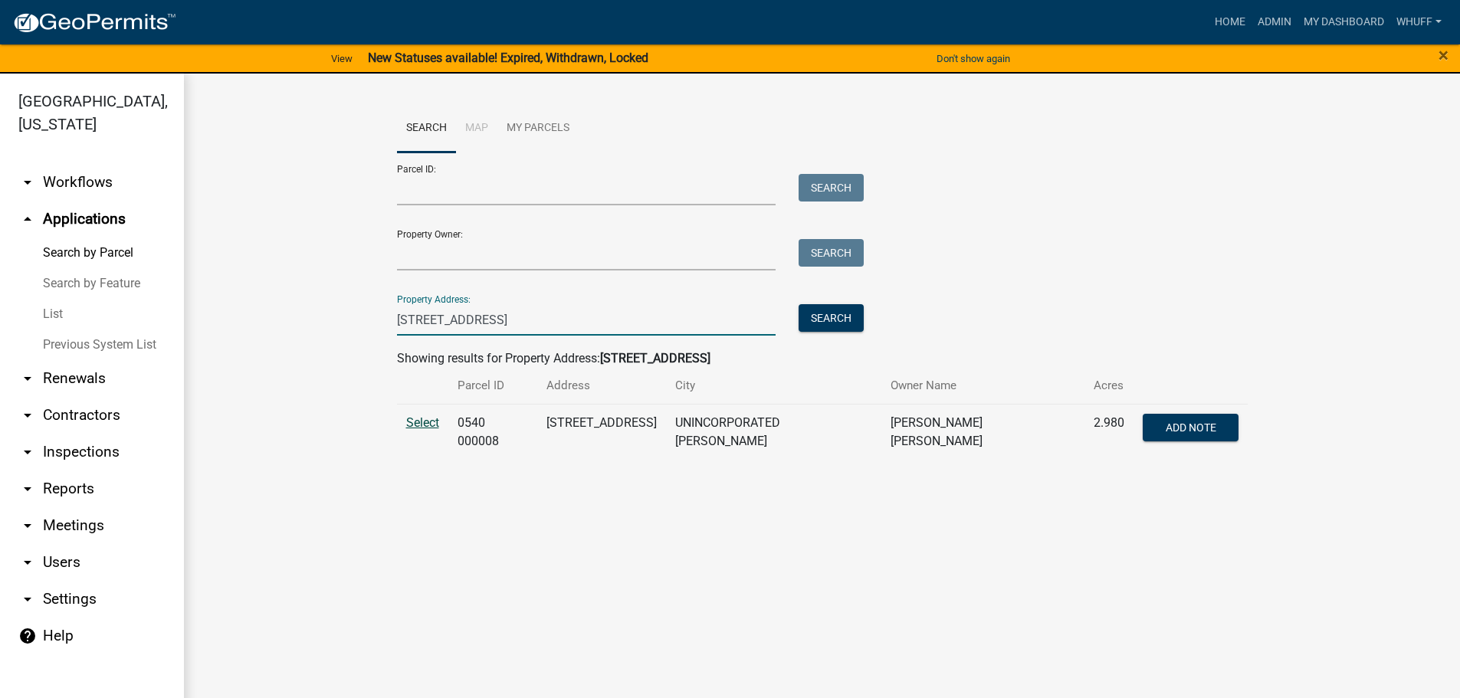
type input "188 Wood Valley"
click at [422, 423] on span "Select" at bounding box center [422, 422] width 33 height 15
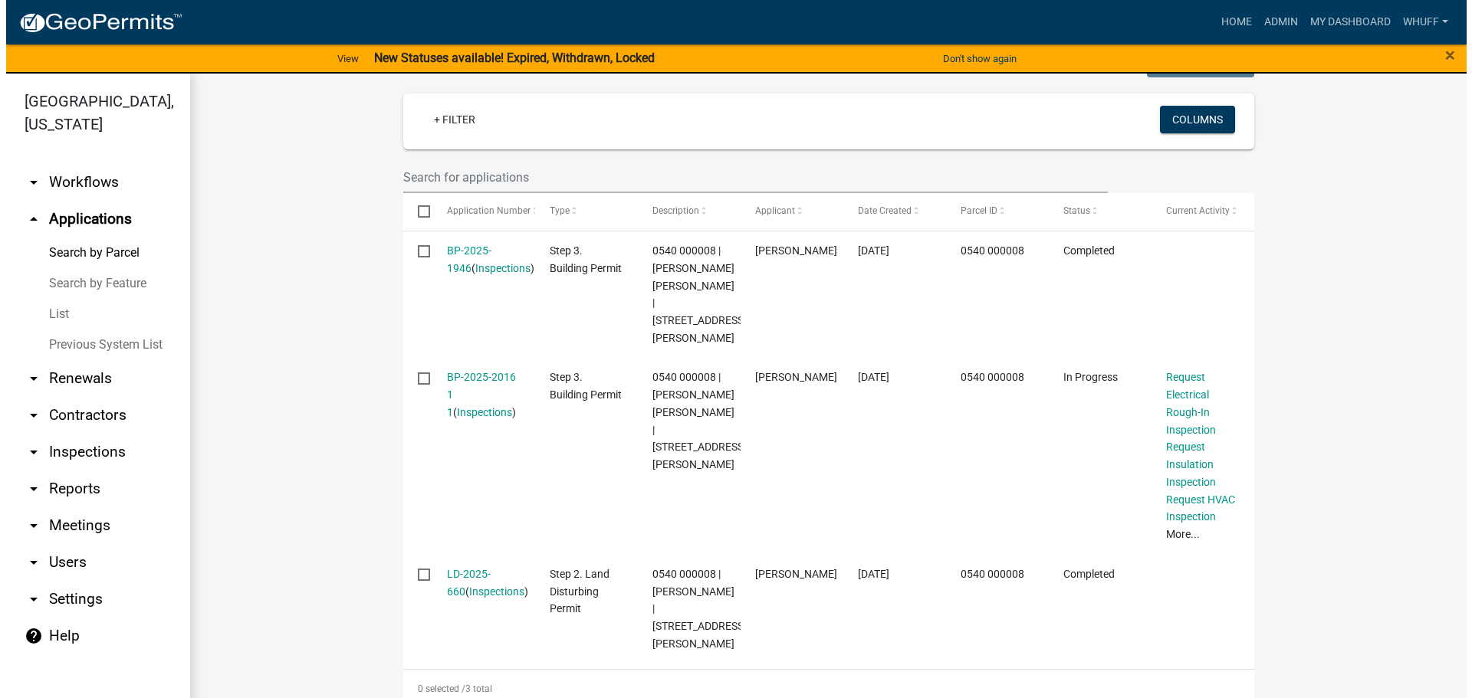
scroll to position [435, 0]
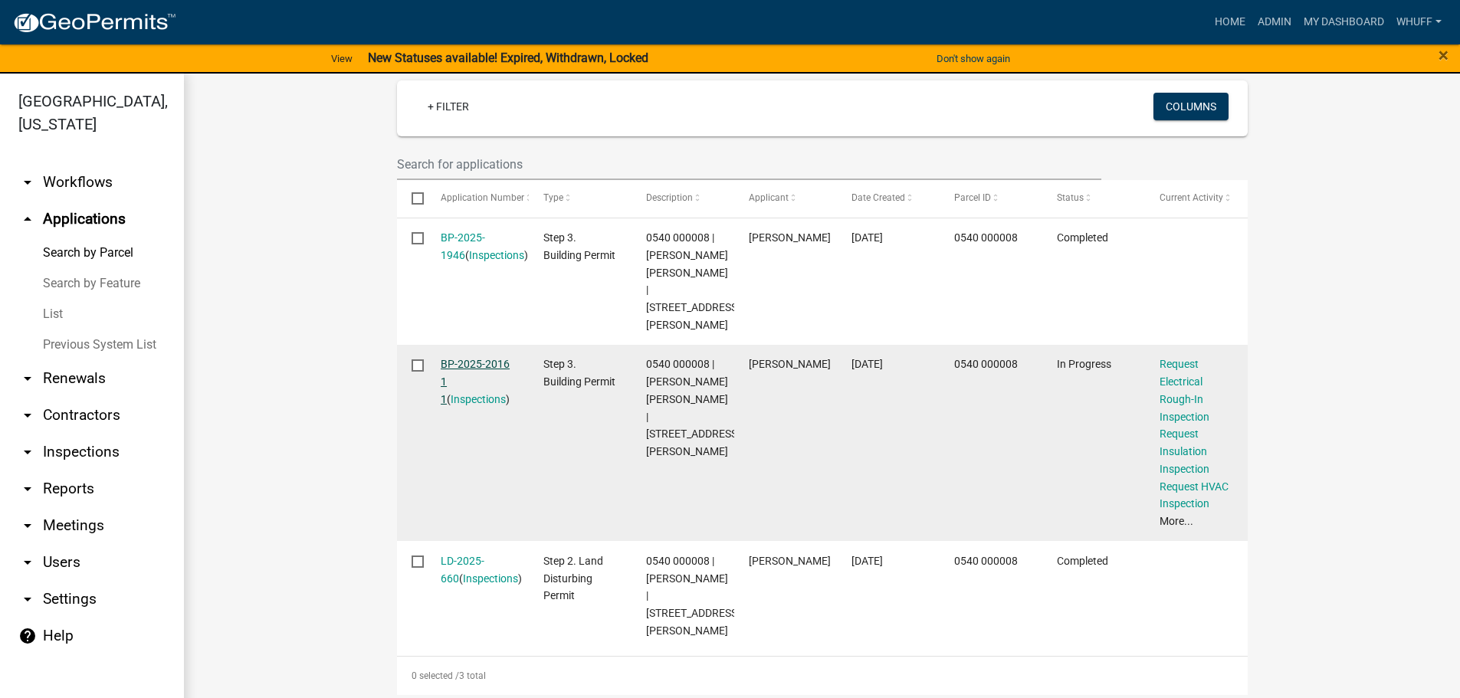
click at [477, 358] on link "BP-2025-2016 1 1" at bounding box center [475, 382] width 69 height 48
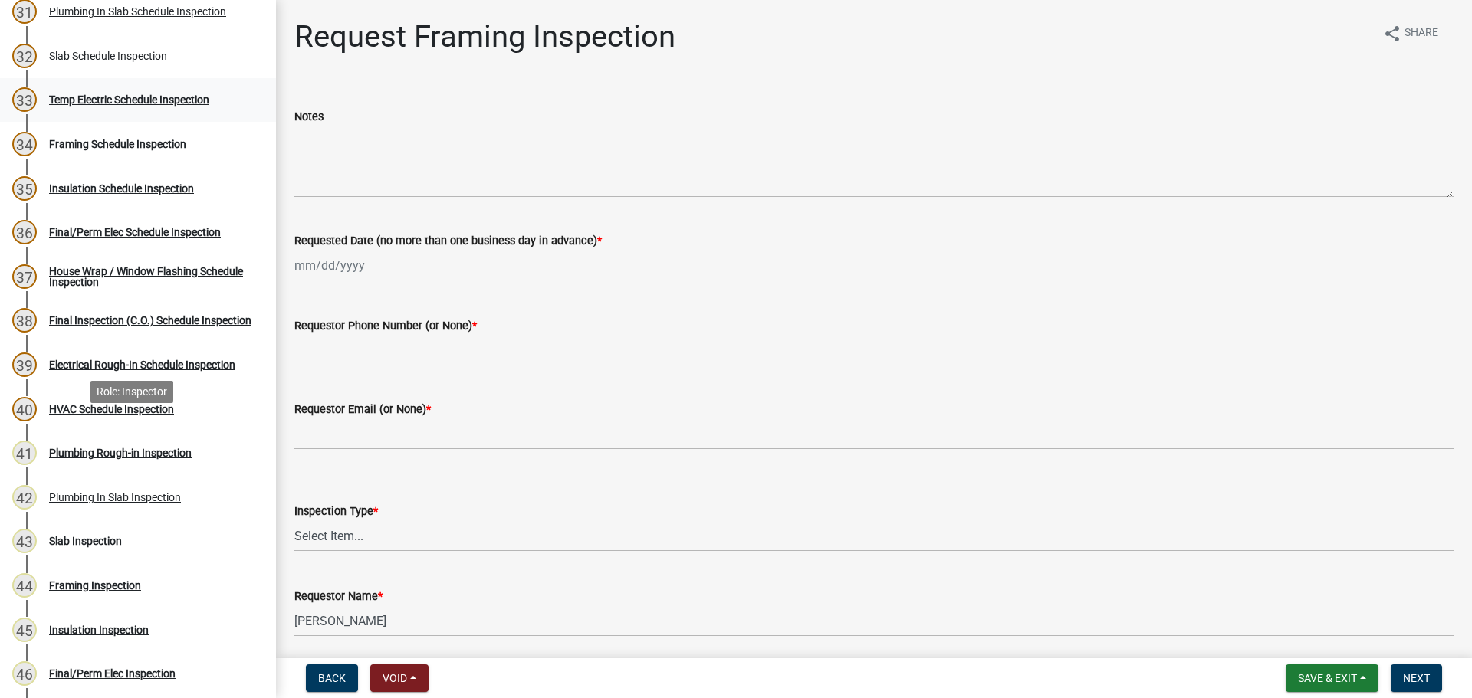
scroll to position [1610, 0]
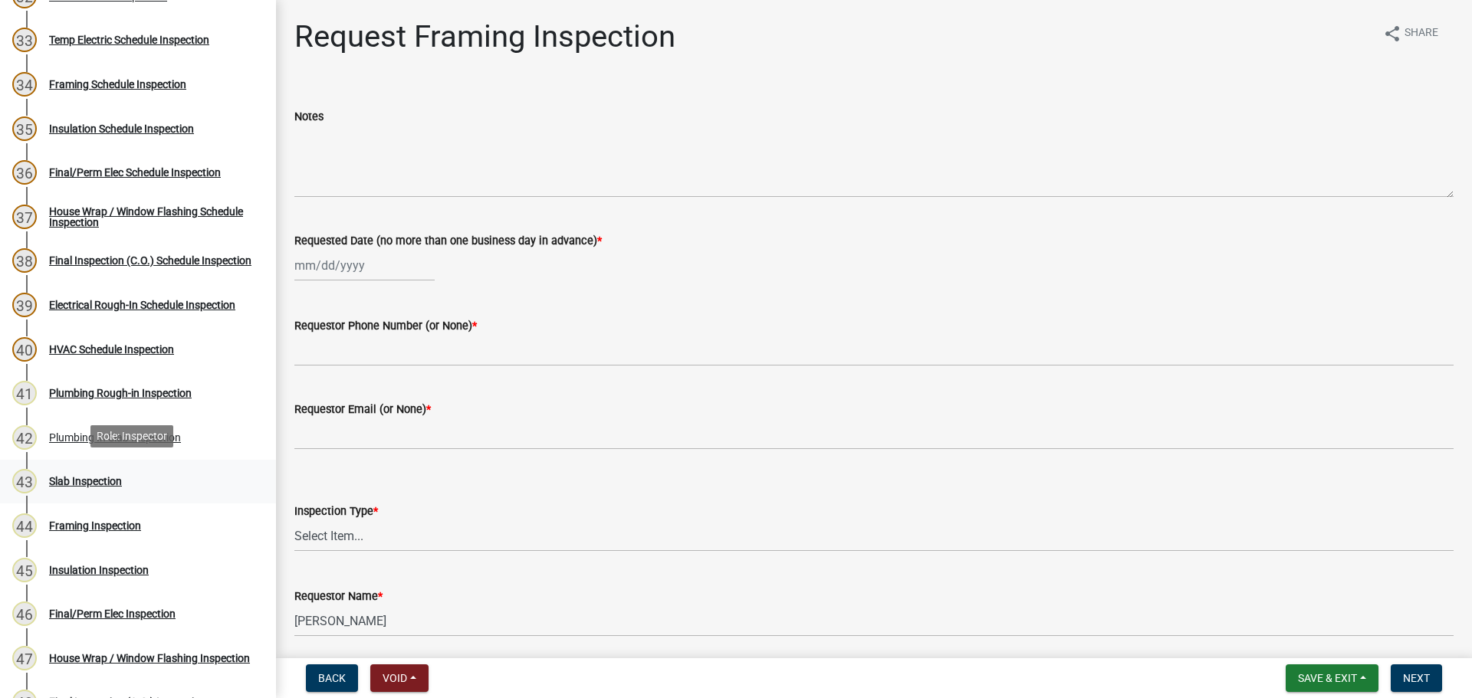
click at [86, 485] on div "43 Slab Inspection" at bounding box center [131, 481] width 239 height 25
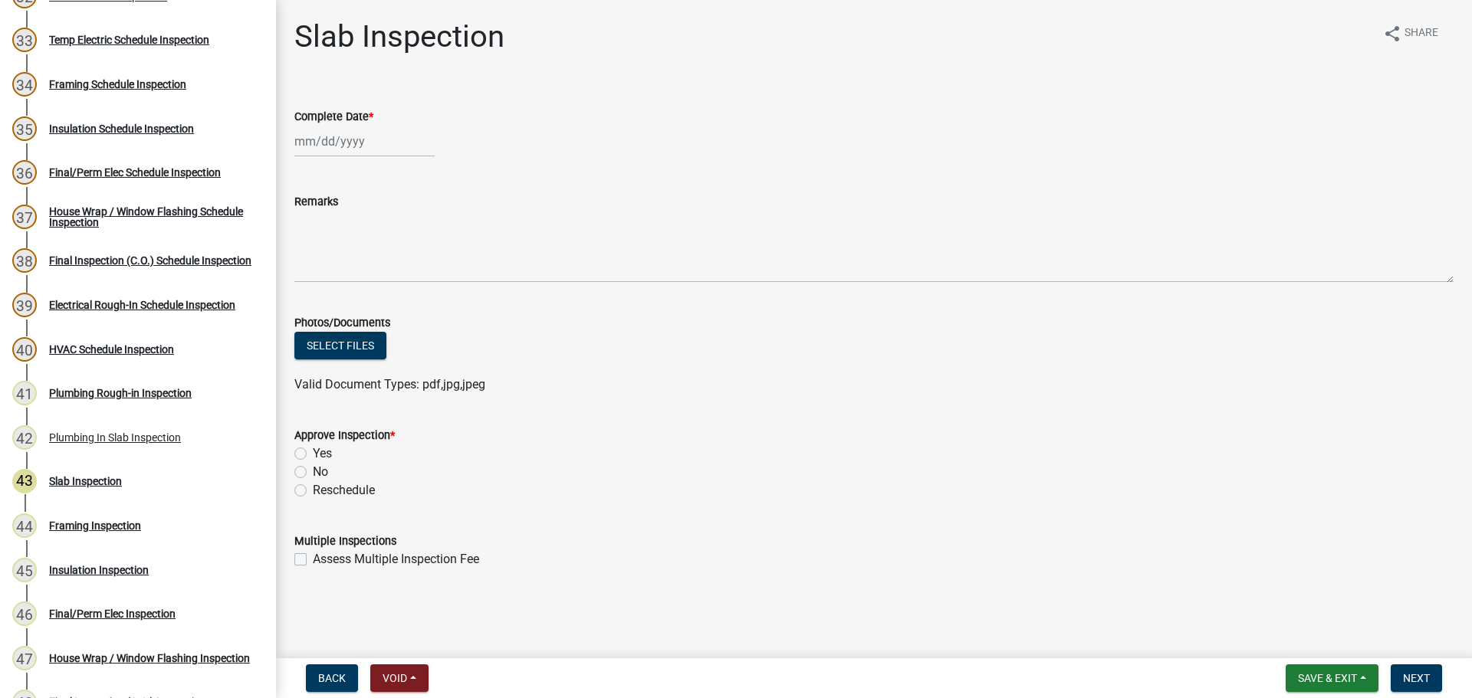
select select "8"
select select "2025"
click at [333, 144] on div "Jan Feb Mar Apr May Jun Jul Aug Sep Oct Nov Dec 1525 1526 1527 1528 1529 1530 1…" at bounding box center [364, 141] width 140 height 31
click at [379, 296] on div "21" at bounding box center [383, 296] width 25 height 25
type input "08/21/2025"
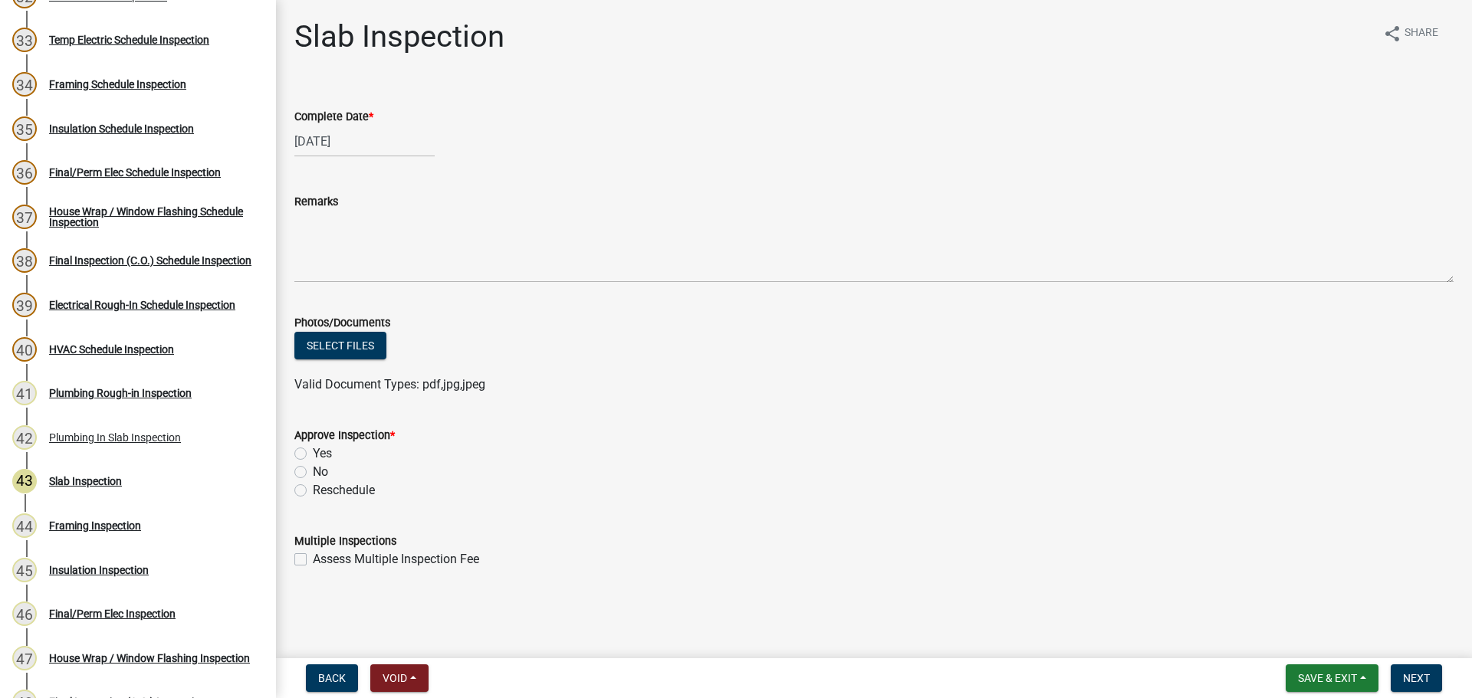
click at [320, 455] on label "Yes" at bounding box center [322, 454] width 19 height 18
click at [320, 455] on input "Yes" at bounding box center [318, 450] width 10 height 10
radio input "true"
click at [862, 490] on div "Reschedule" at bounding box center [873, 490] width 1159 height 18
click at [1422, 678] on span "Next" at bounding box center [1416, 678] width 27 height 12
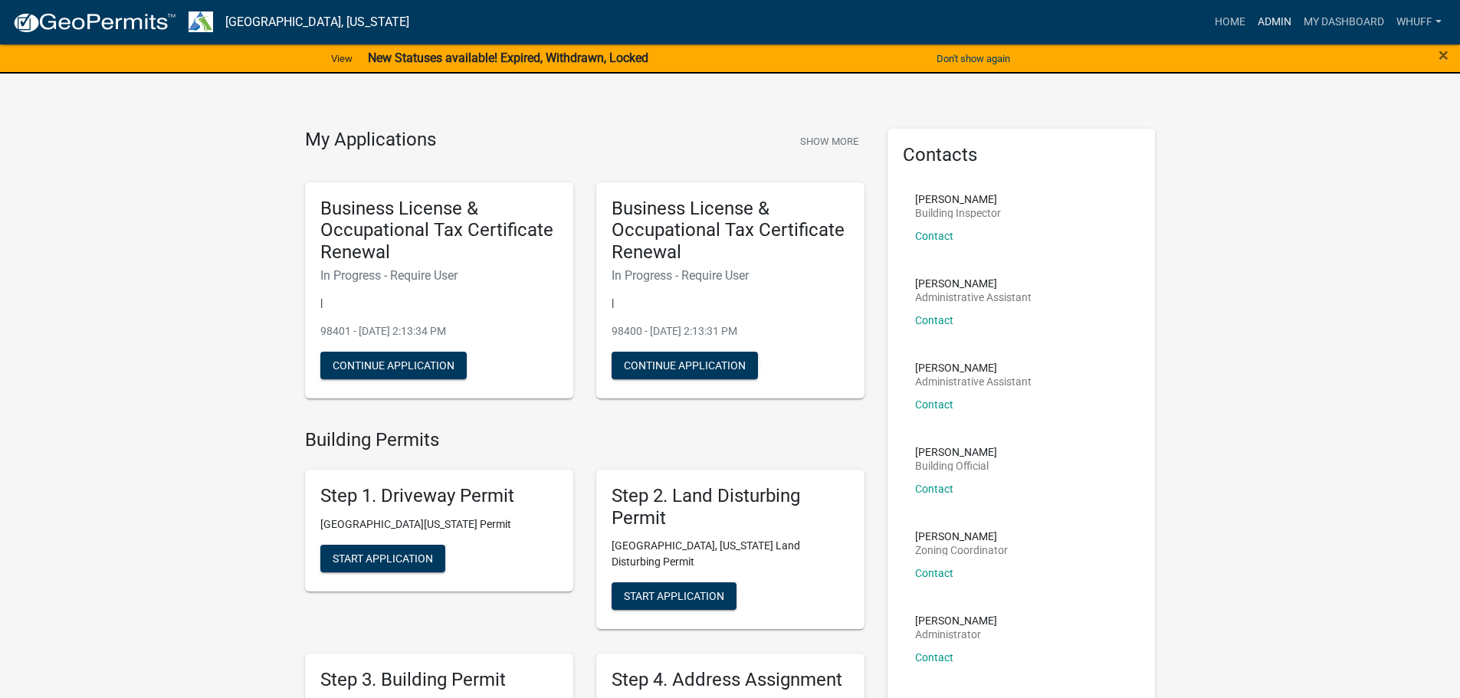
click at [1269, 15] on link "Admin" at bounding box center [1275, 22] width 46 height 29
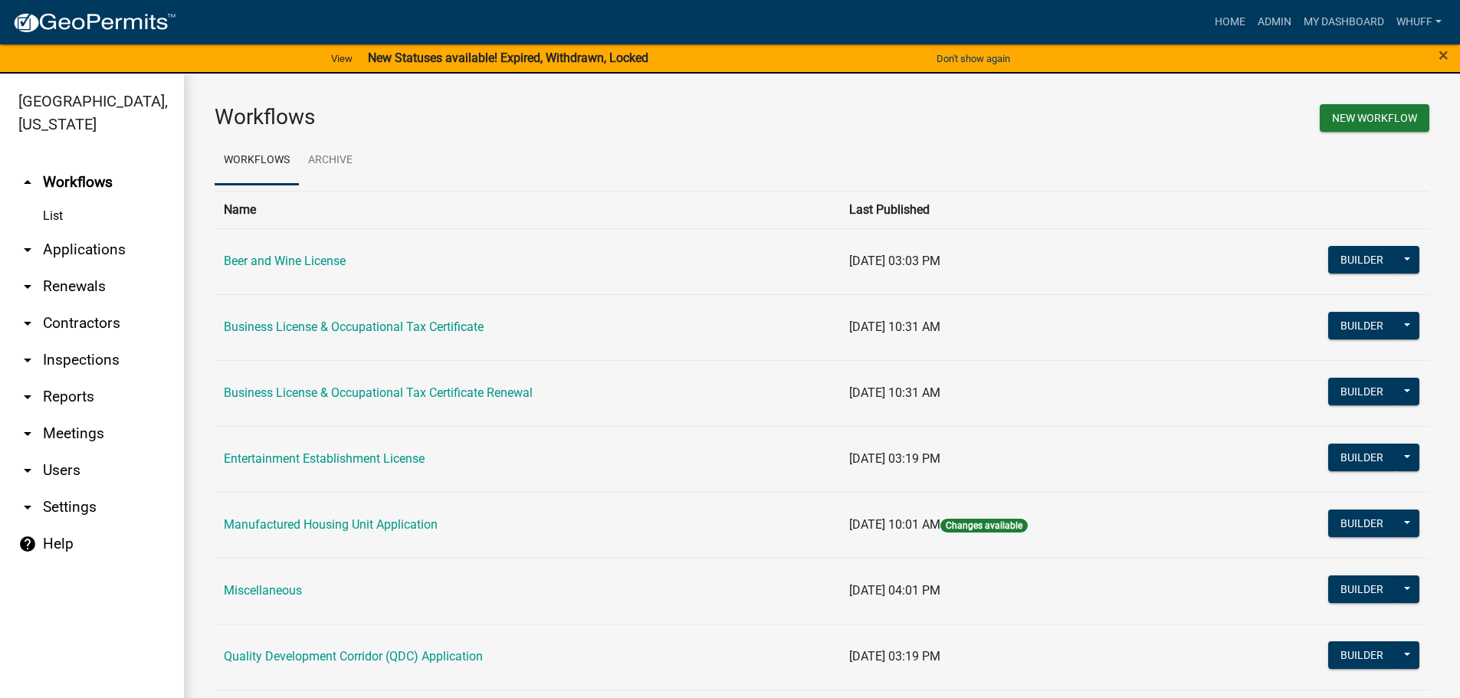
click at [98, 231] on link "arrow_drop_down Applications" at bounding box center [92, 249] width 184 height 37
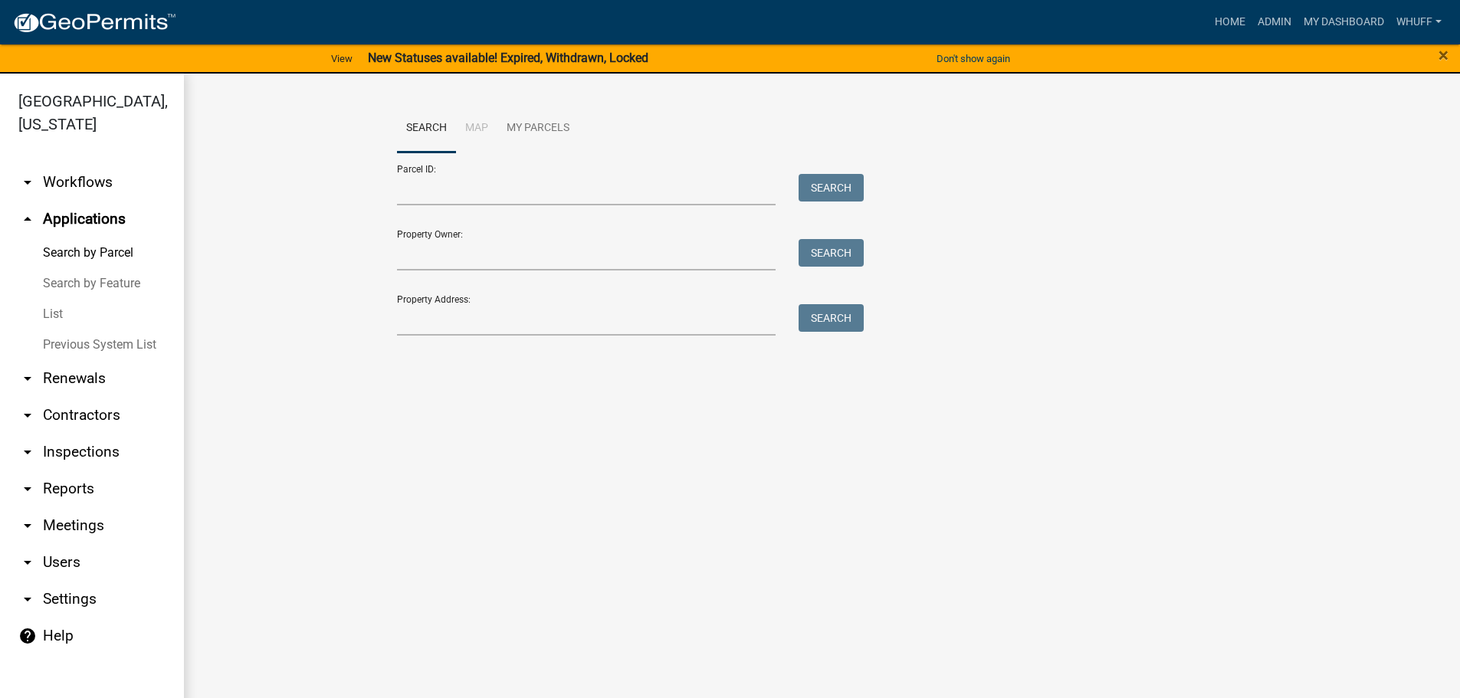
drag, startPoint x: 448, startPoint y: 304, endPoint x: 451, endPoint y: 311, distance: 8.3
click at [450, 307] on div "Property Address: Search" at bounding box center [627, 309] width 460 height 53
click at [458, 315] on input "Property Address:" at bounding box center [586, 319] width 379 height 31
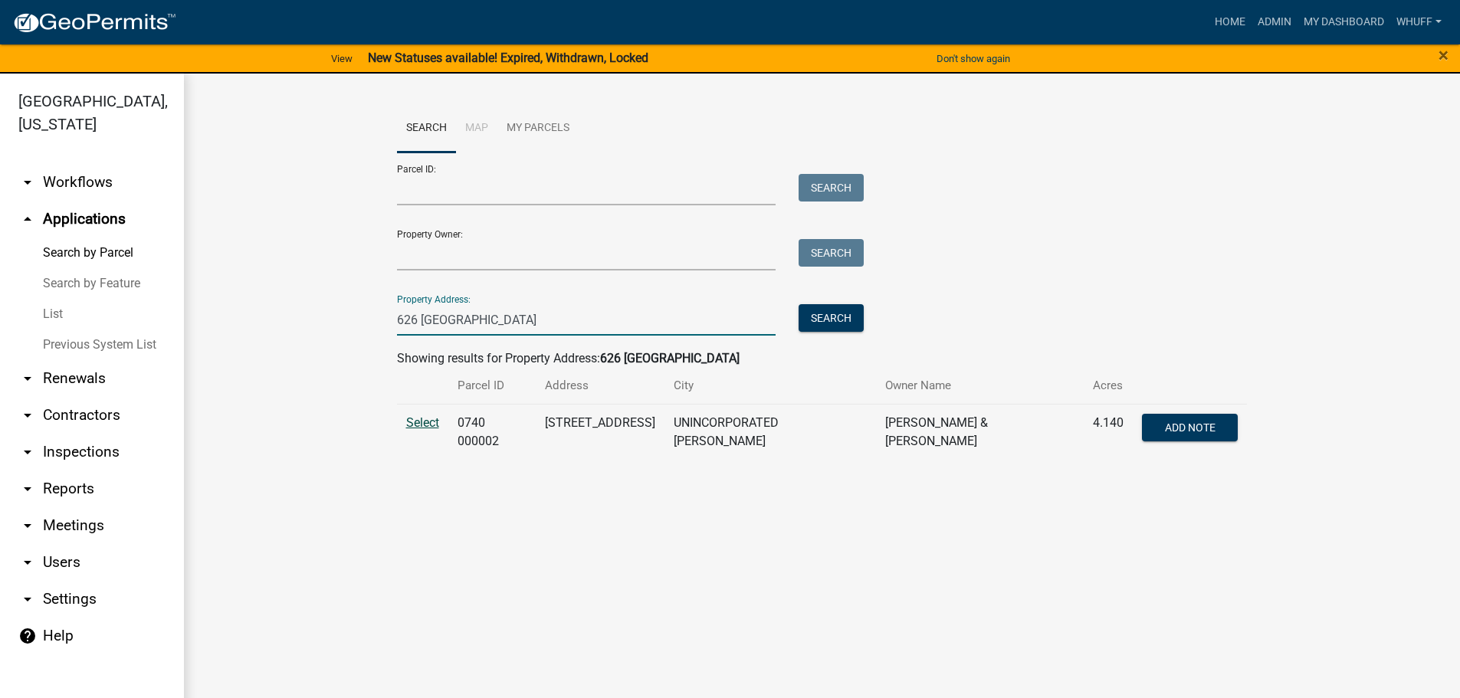
type input "626 Sandtown"
click at [432, 420] on span "Select" at bounding box center [422, 422] width 33 height 15
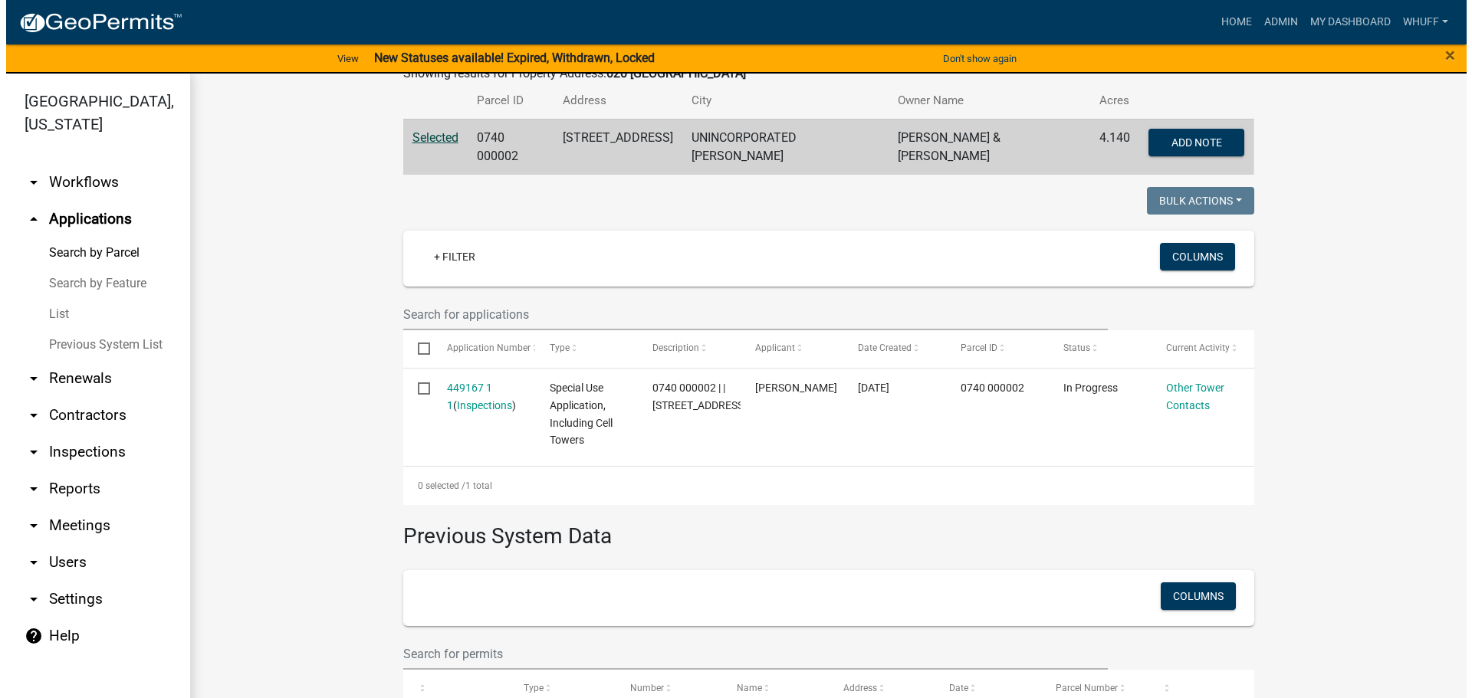
scroll to position [287, 0]
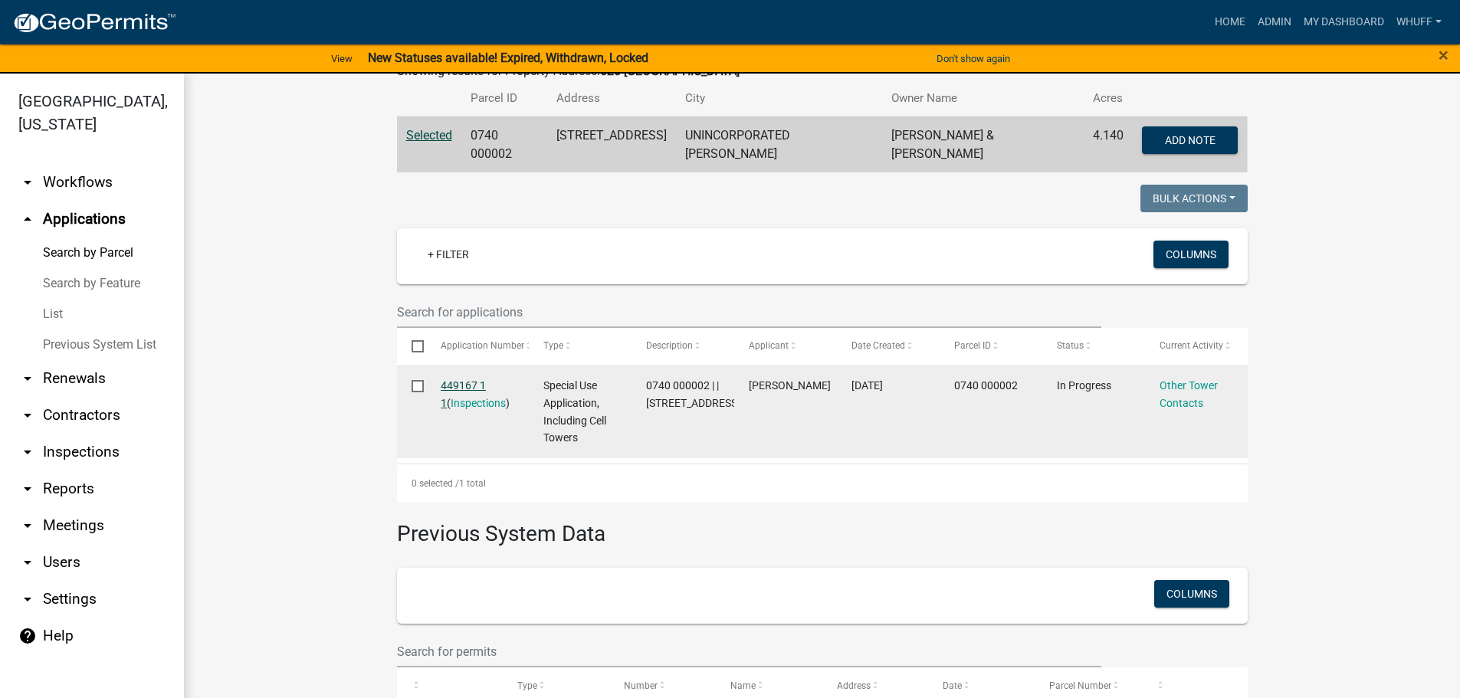
click at [448, 382] on link "449167 1 1" at bounding box center [463, 394] width 45 height 30
